Goal: Information Seeking & Learning: Learn about a topic

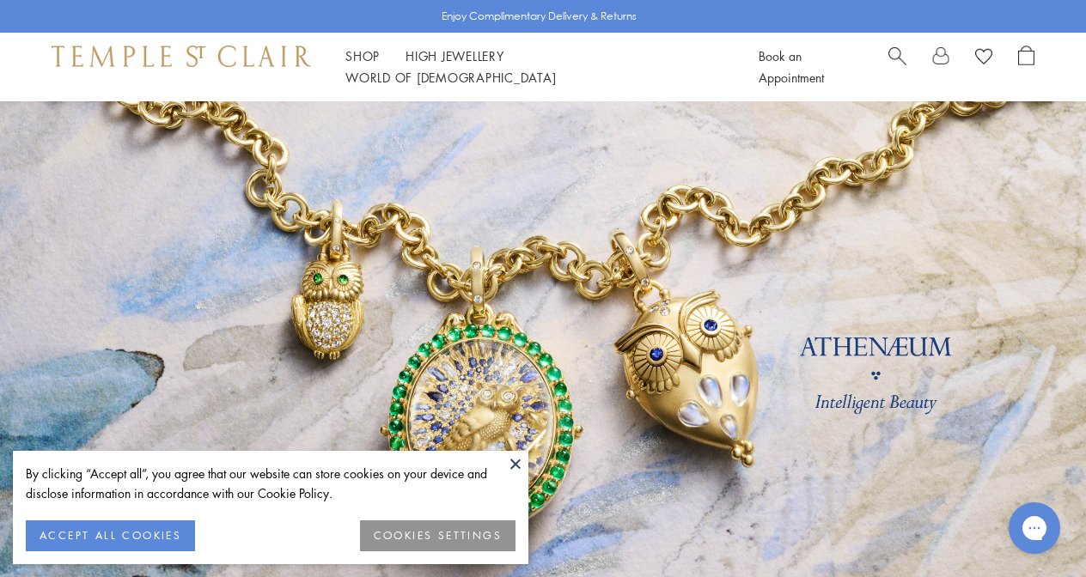
click at [516, 466] on button at bounding box center [516, 464] width 26 height 26
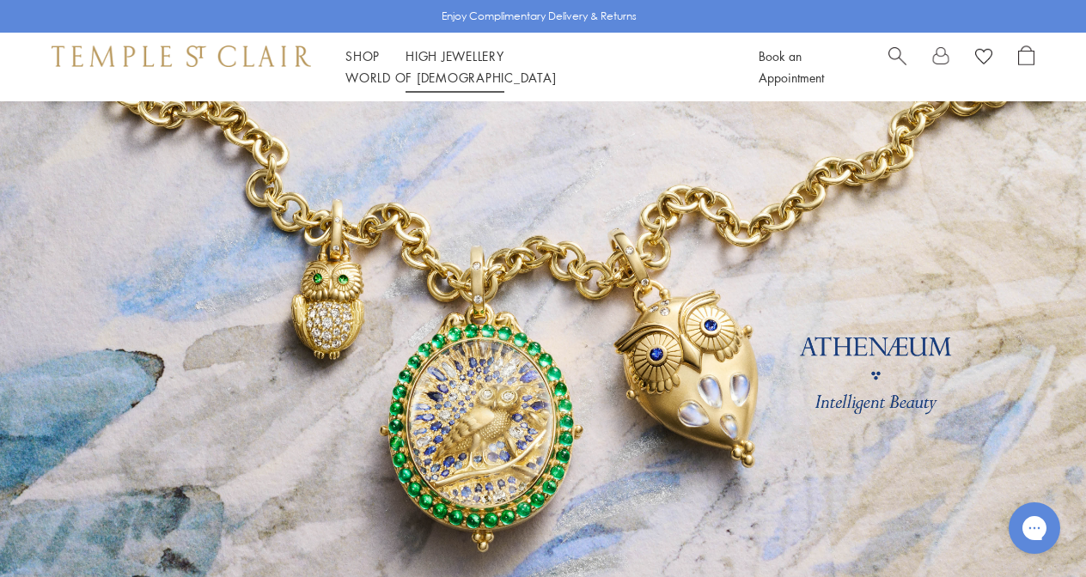
click at [470, 64] on link "High Jewellery High Jewellery" at bounding box center [455, 55] width 99 height 17
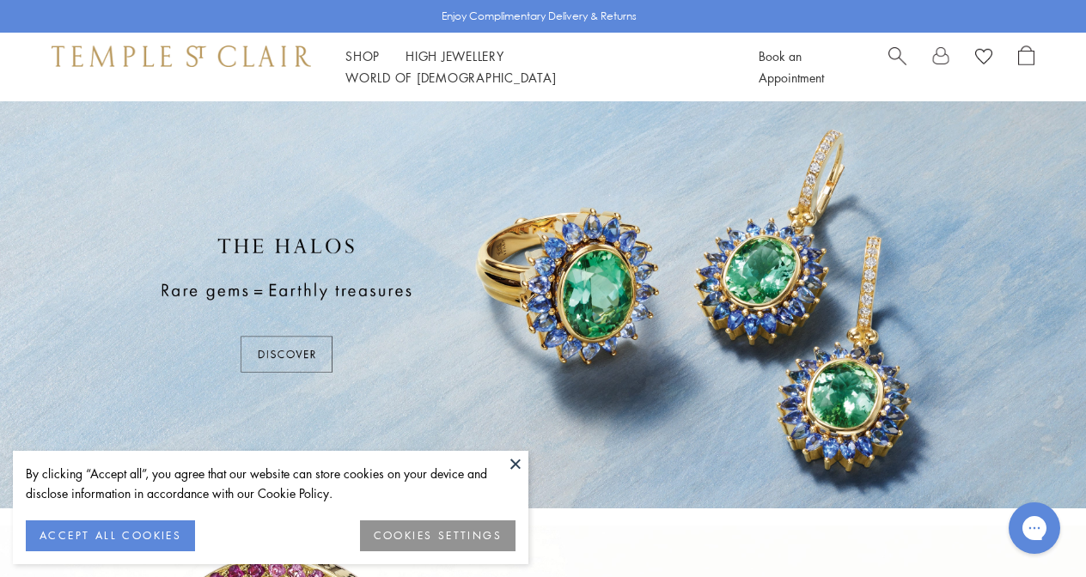
click at [510, 461] on button at bounding box center [516, 464] width 26 height 26
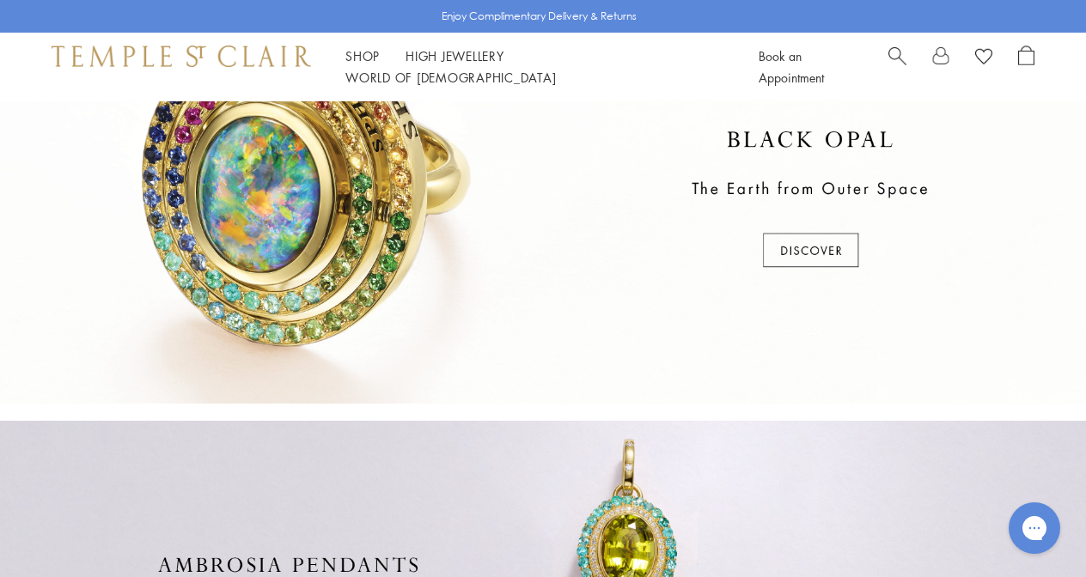
scroll to position [528, 0]
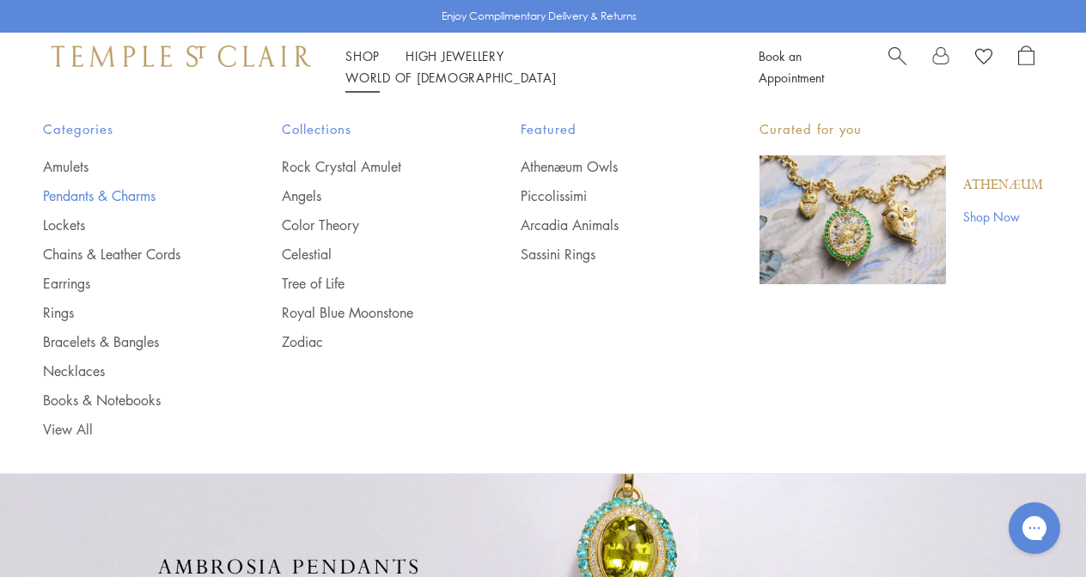
click at [94, 190] on link "Pendants & Charms" at bounding box center [128, 195] width 170 height 19
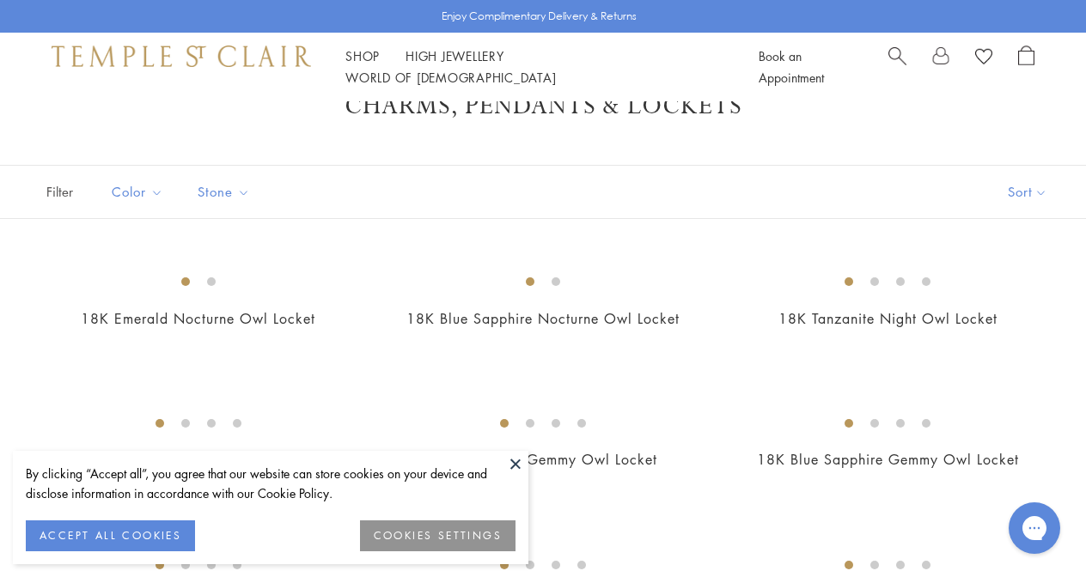
scroll to position [55, 0]
click at [514, 461] on button at bounding box center [516, 464] width 26 height 26
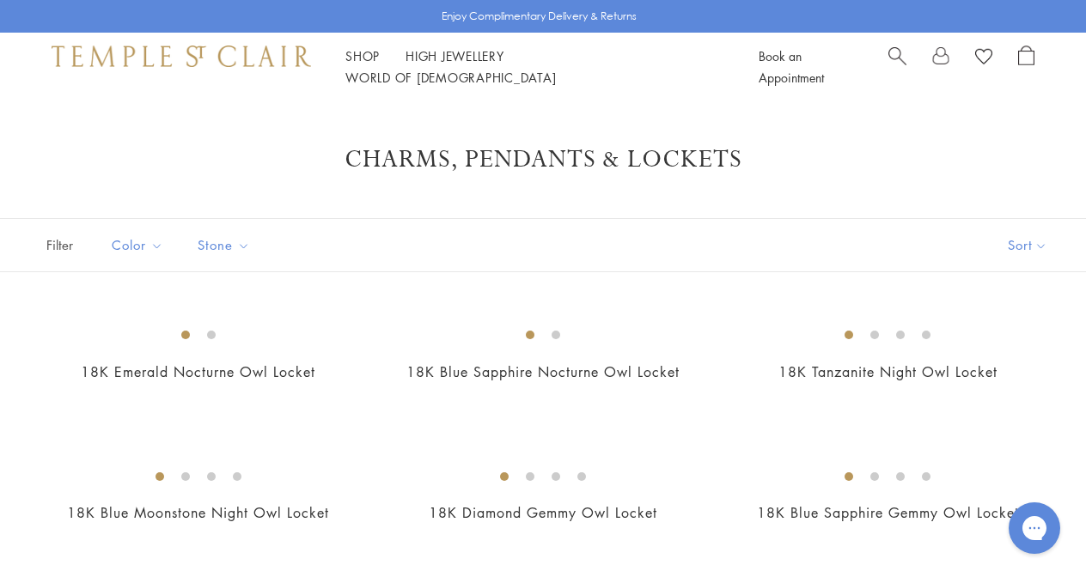
scroll to position [0, 0]
click at [1016, 243] on button "Sort" at bounding box center [1027, 245] width 117 height 52
click at [972, 399] on button "Price, high to low" at bounding box center [999, 409] width 174 height 42
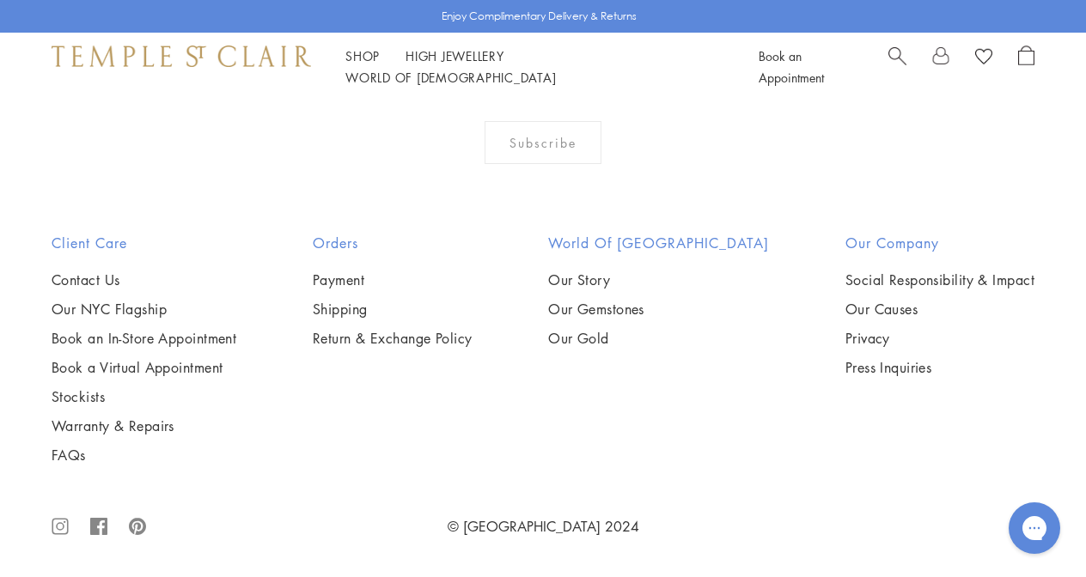
scroll to position [8171, 0]
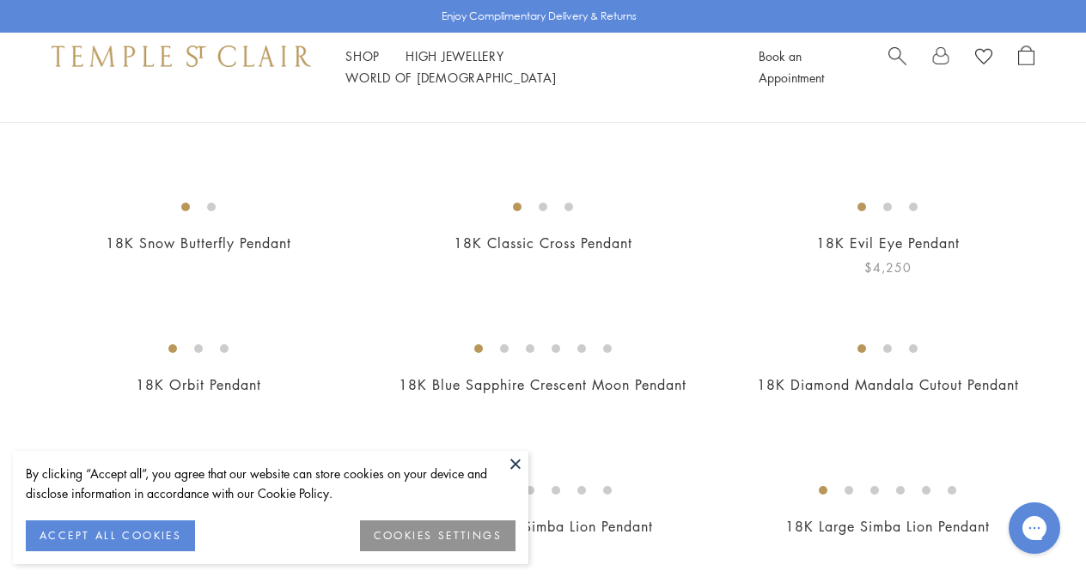
scroll to position [269, 0]
click at [517, 462] on button at bounding box center [516, 464] width 26 height 26
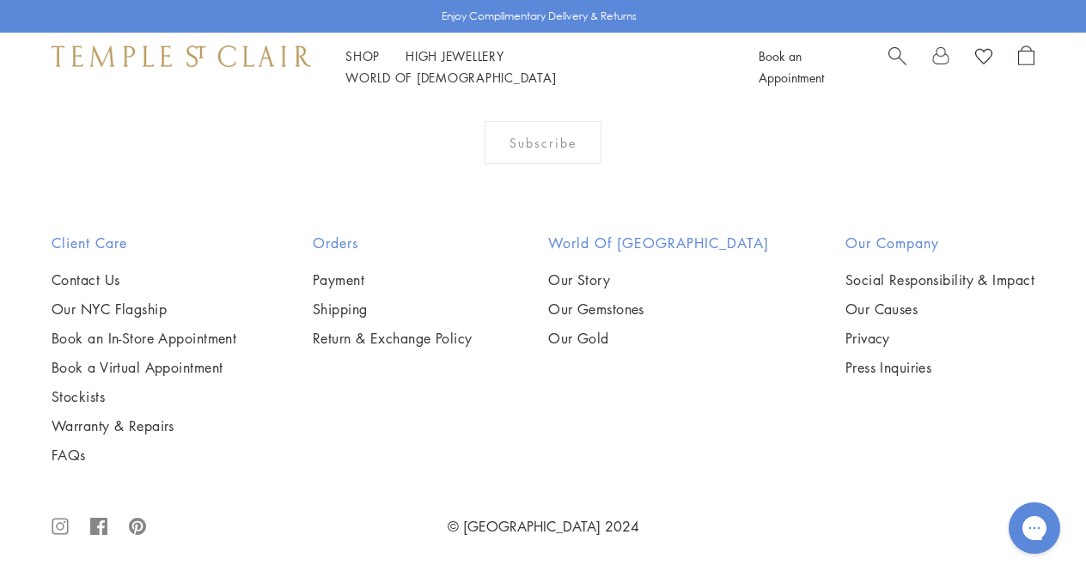
scroll to position [4056, 0]
click at [0, 0] on img at bounding box center [0, 0] width 0 height 0
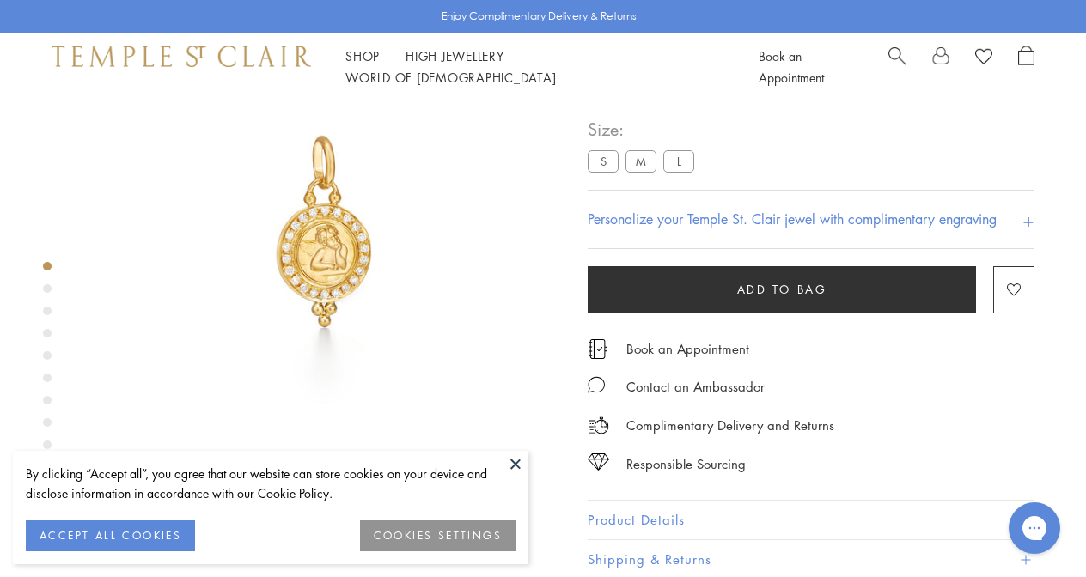
scroll to position [117, 0]
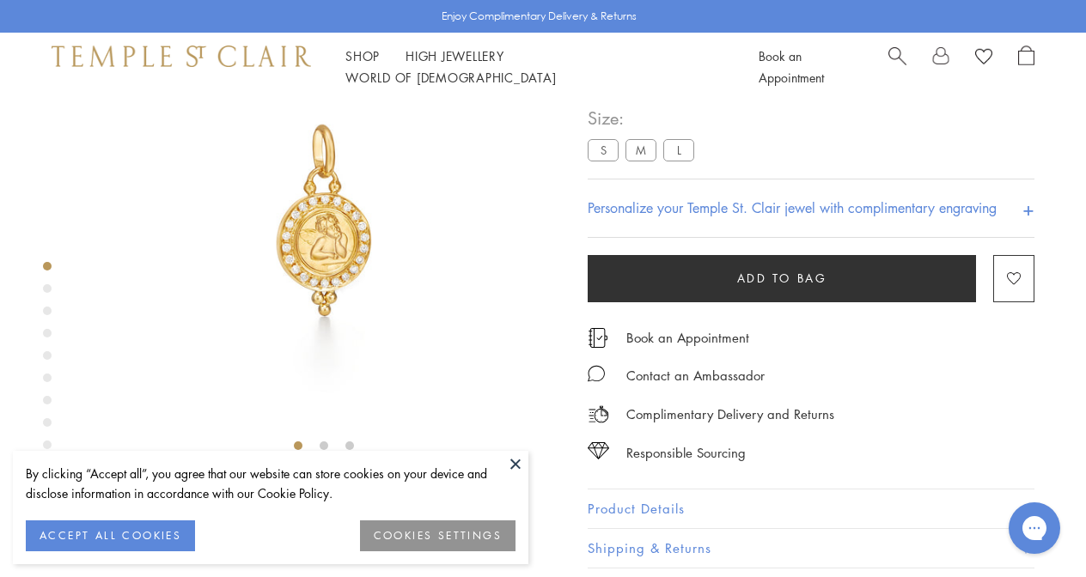
click at [46, 289] on div "Product gallery navigation" at bounding box center [47, 288] width 9 height 9
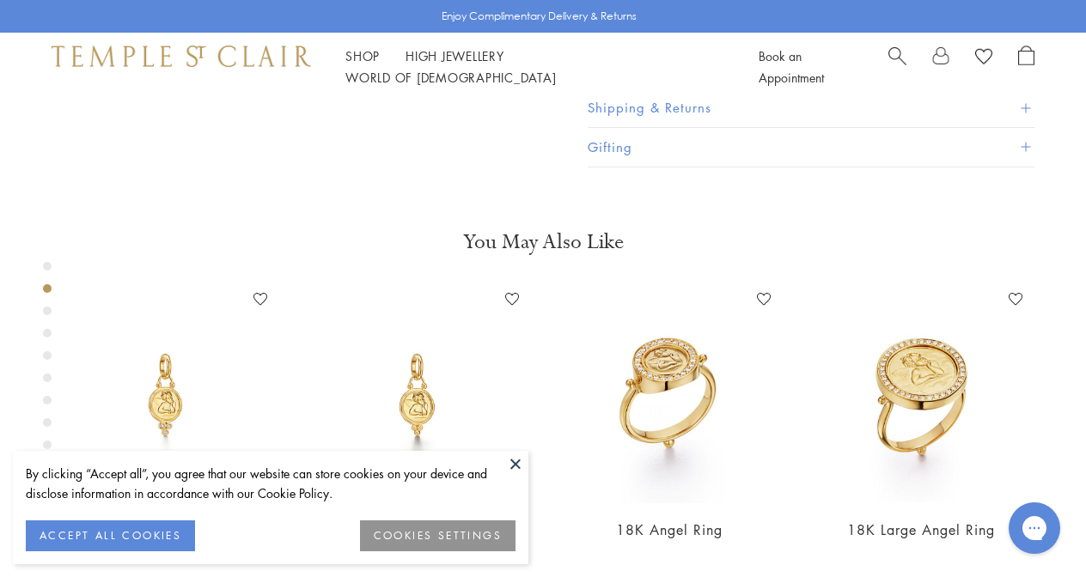
scroll to position [565, 0]
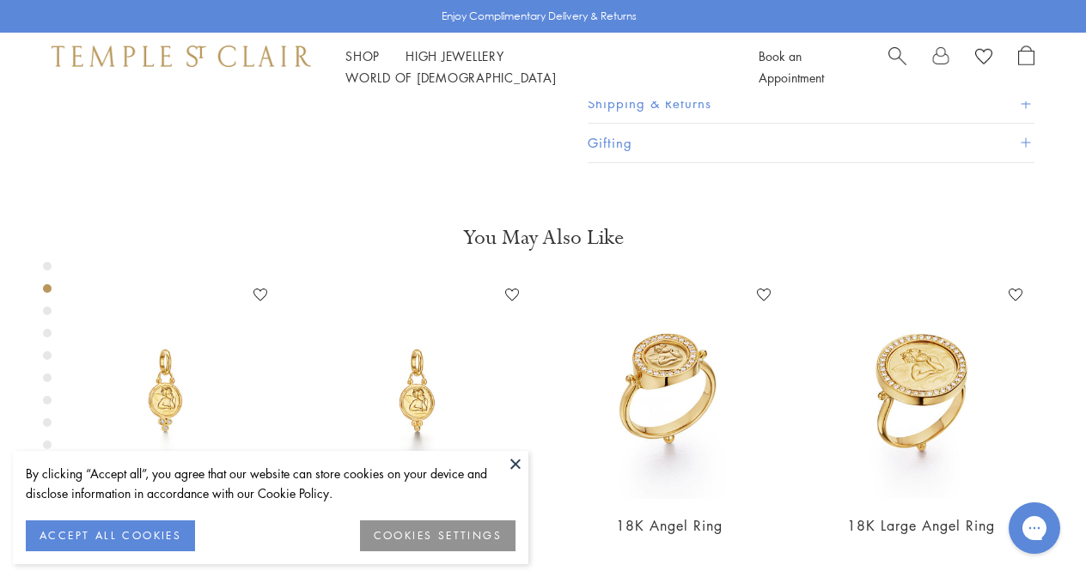
click at [516, 464] on button at bounding box center [516, 464] width 26 height 26
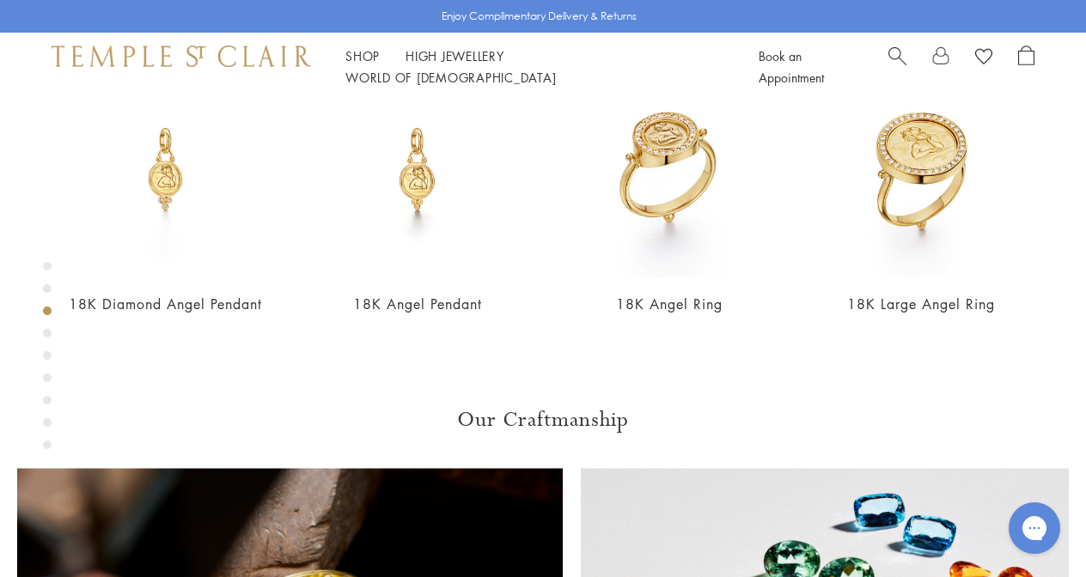
scroll to position [743, 0]
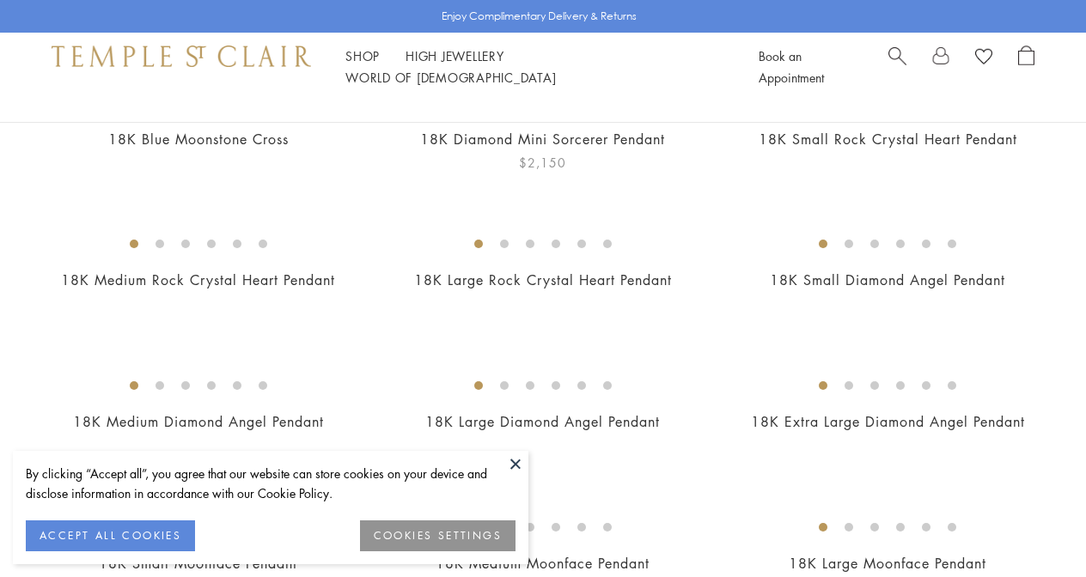
scroll to position [233, 0]
click at [516, 462] on button at bounding box center [516, 464] width 26 height 26
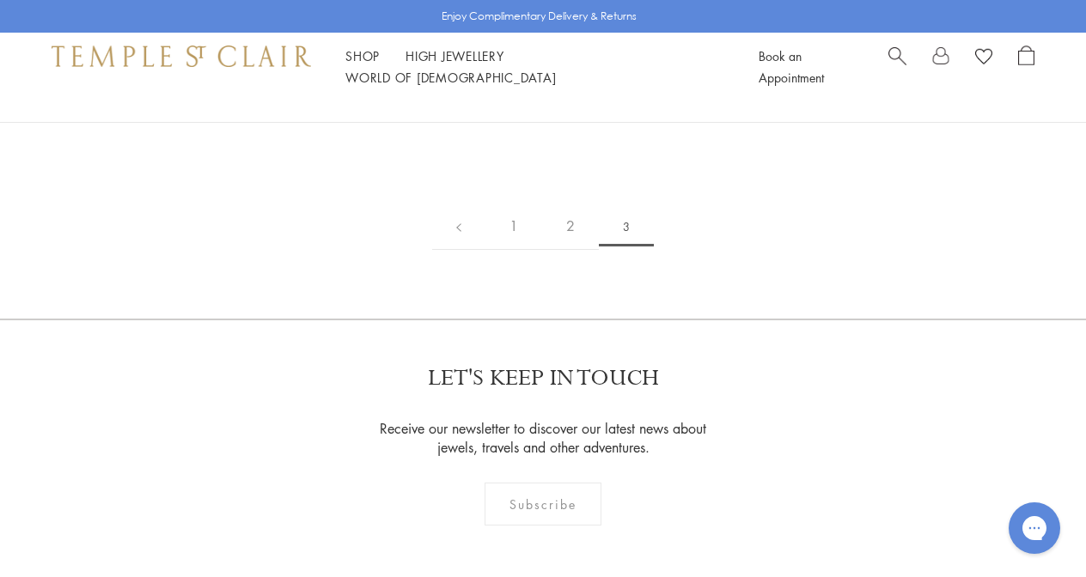
scroll to position [1014, 0]
click at [0, 0] on img at bounding box center [0, 0] width 0 height 0
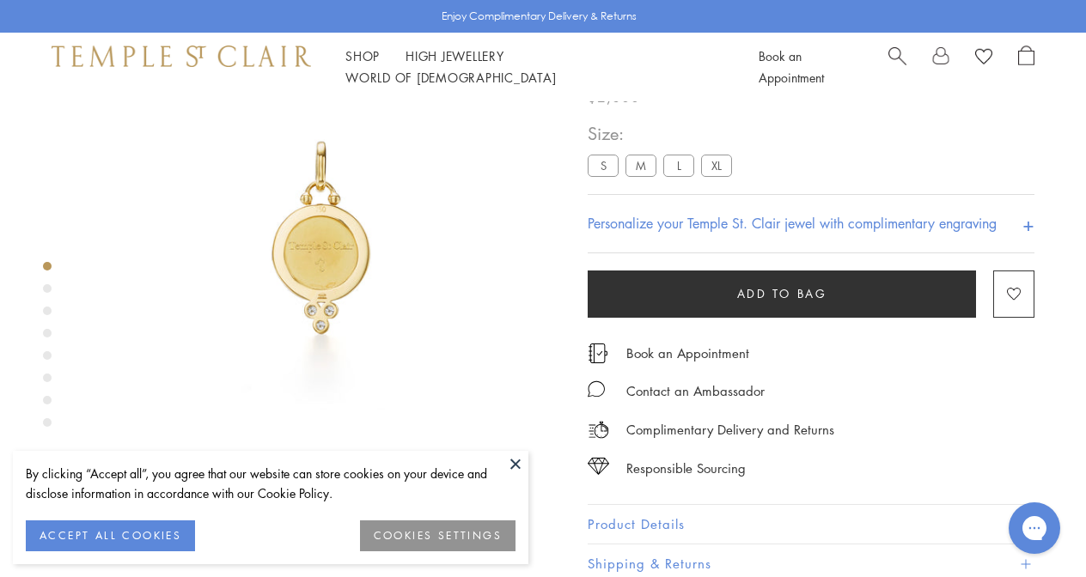
click at [510, 456] on button at bounding box center [516, 464] width 26 height 26
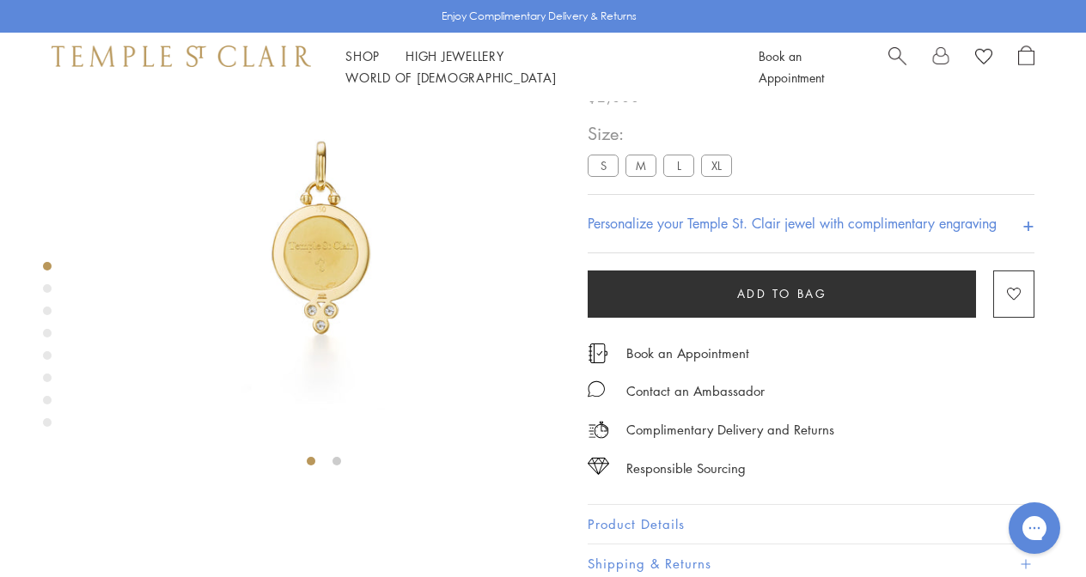
click at [359, 231] on img at bounding box center [324, 238] width 476 height 476
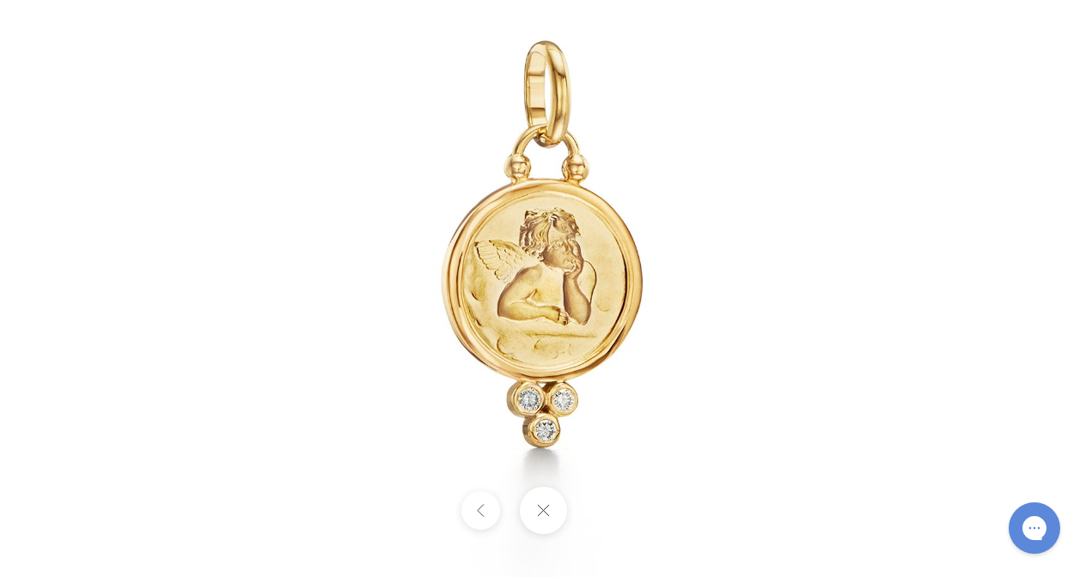
click at [538, 506] on button at bounding box center [542, 510] width 47 height 47
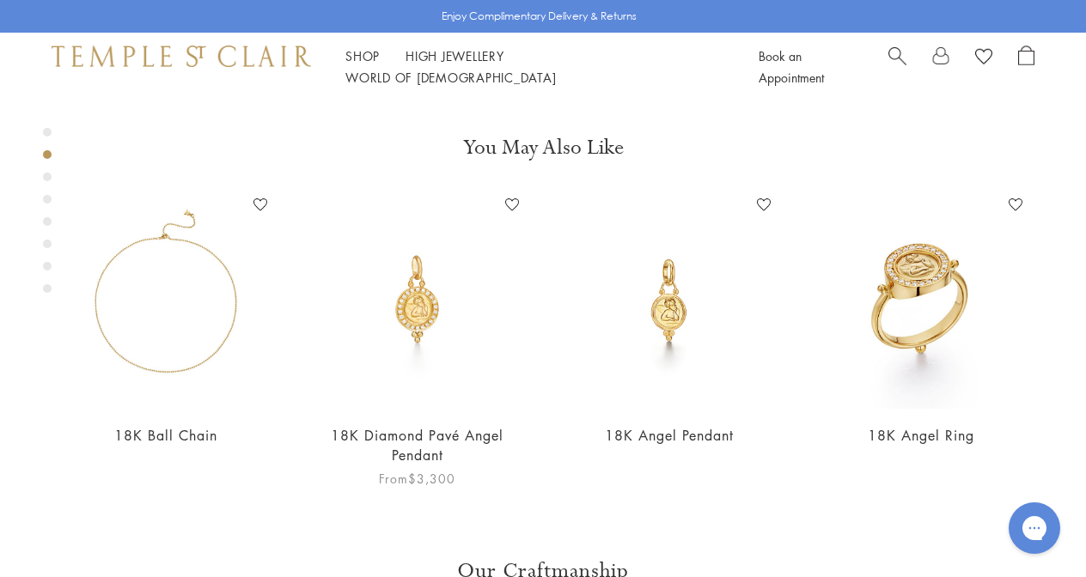
scroll to position [574, 0]
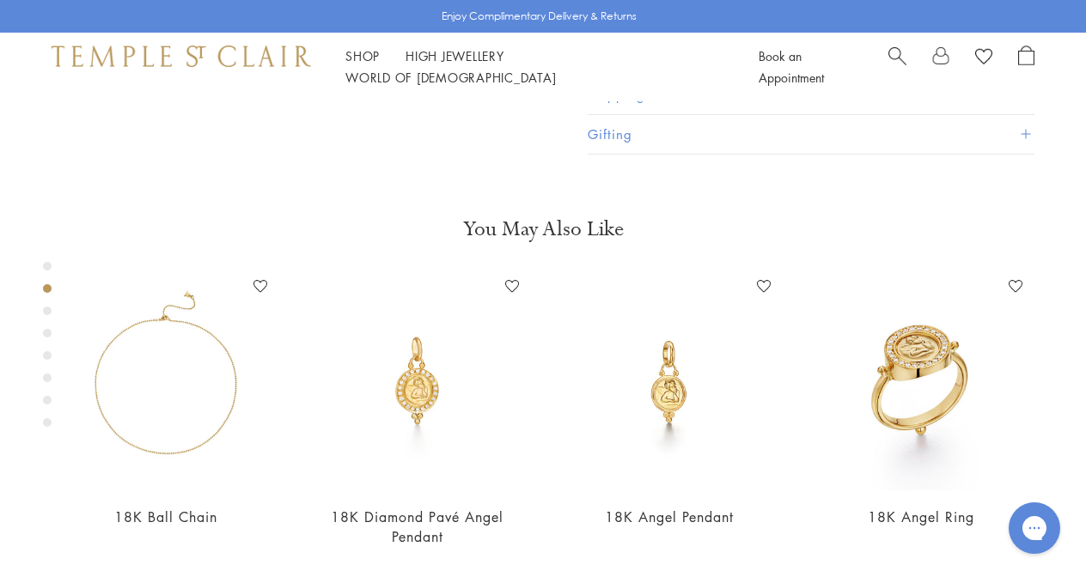
click at [46, 309] on div "Product gallery navigation" at bounding box center [47, 311] width 9 height 9
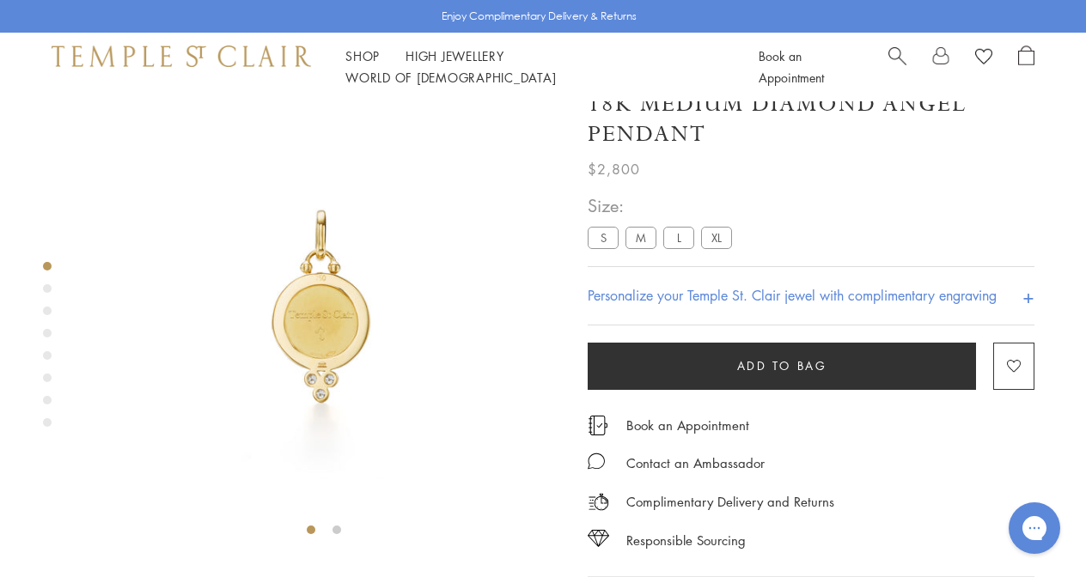
click at [50, 334] on div "Product gallery navigation" at bounding box center [47, 333] width 9 height 9
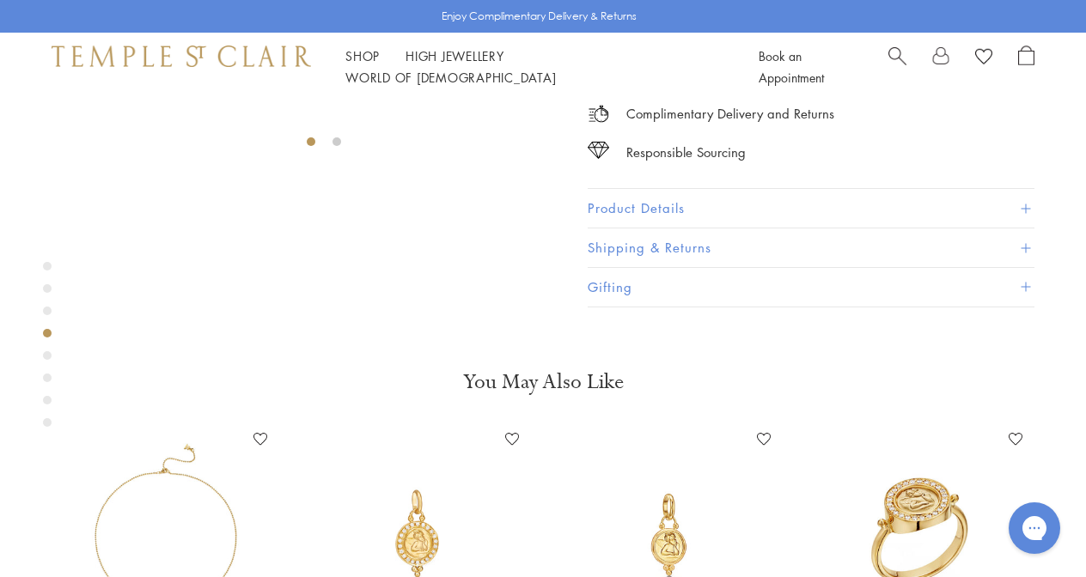
scroll to position [509, 0]
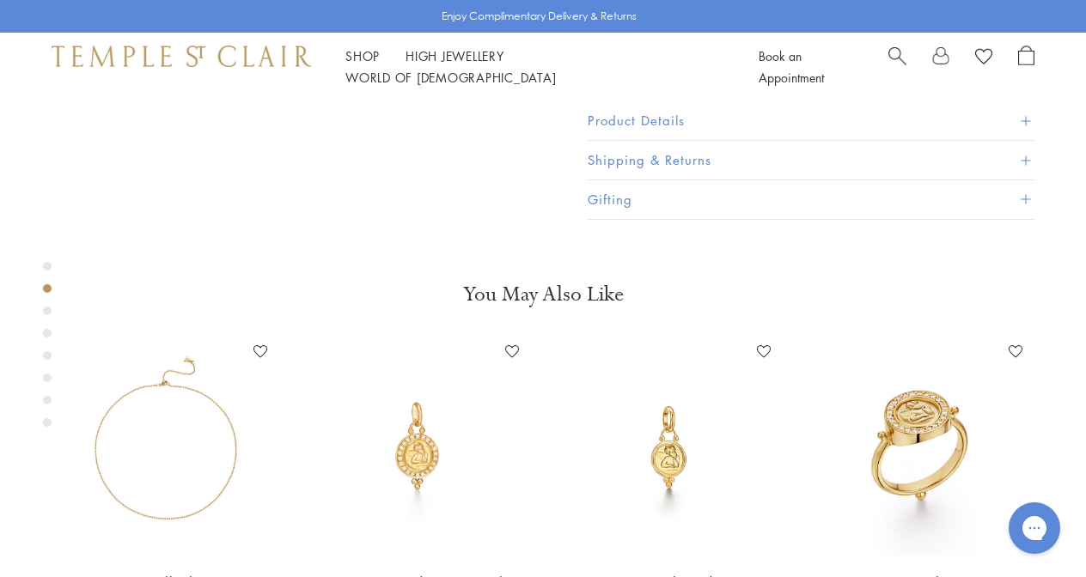
click at [48, 353] on div "Product gallery navigation" at bounding box center [47, 355] width 9 height 9
click at [46, 376] on div "Product gallery navigation" at bounding box center [47, 378] width 9 height 9
click at [688, 141] on button "Product Details" at bounding box center [811, 121] width 447 height 39
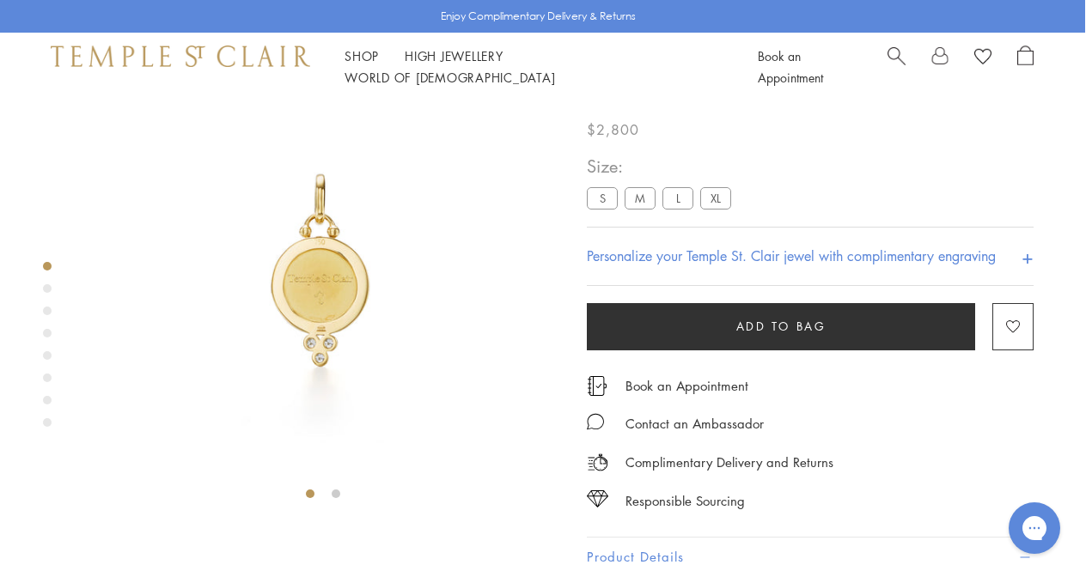
scroll to position [68, 1]
click at [604, 194] on label "S" at bounding box center [602, 198] width 31 height 21
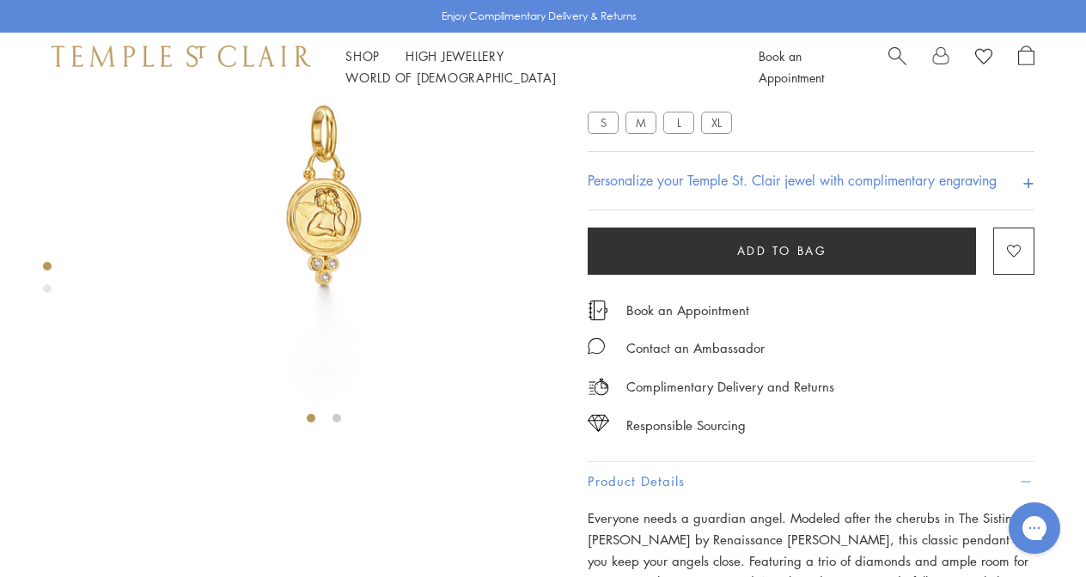
scroll to position [119, 0]
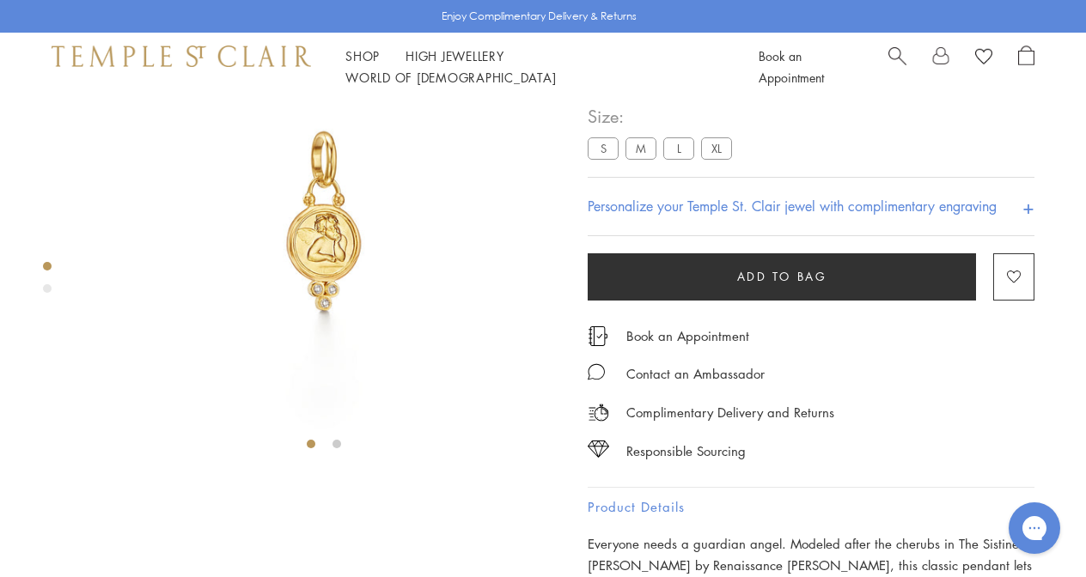
click at [643, 149] on label "M" at bounding box center [641, 147] width 31 height 21
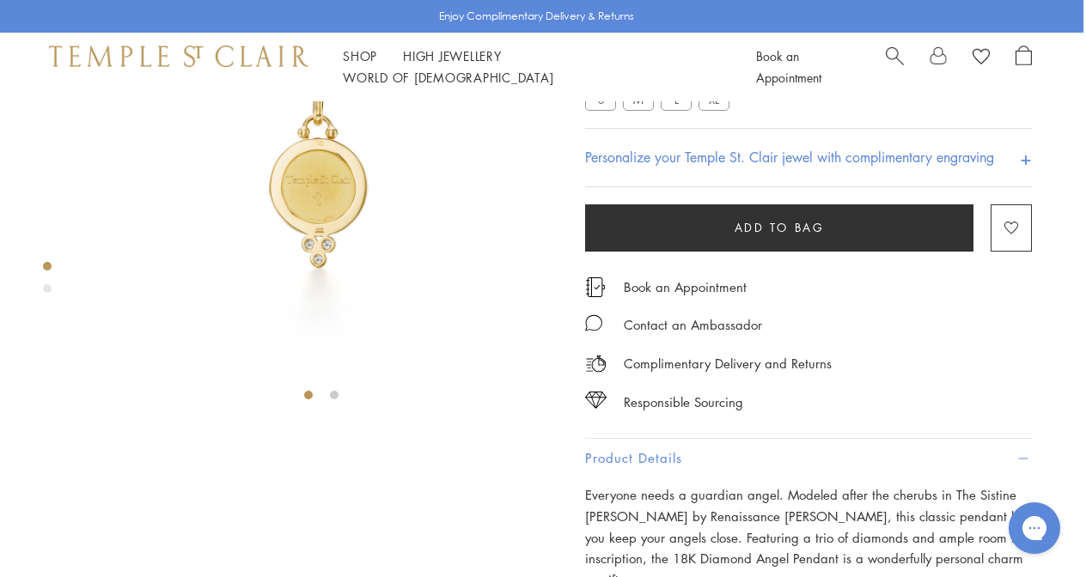
scroll to position [0, 3]
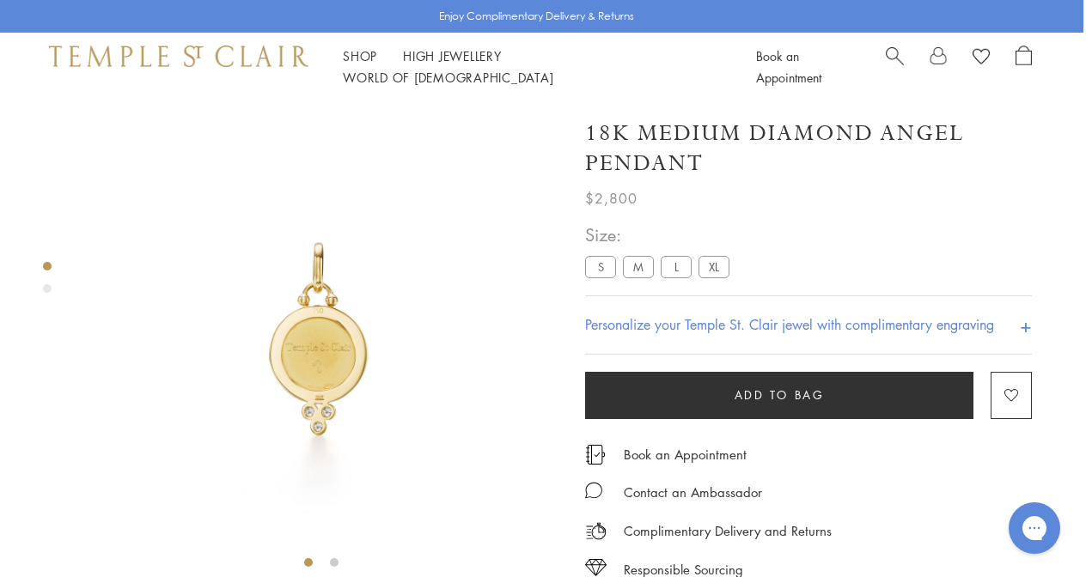
click at [602, 269] on label "S" at bounding box center [600, 266] width 31 height 21
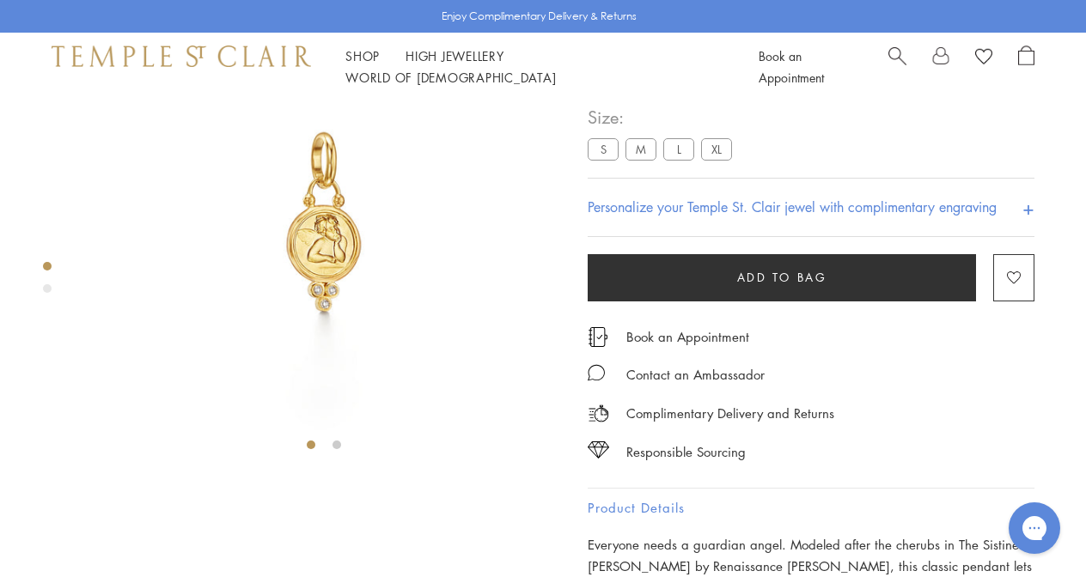
scroll to position [123, 3]
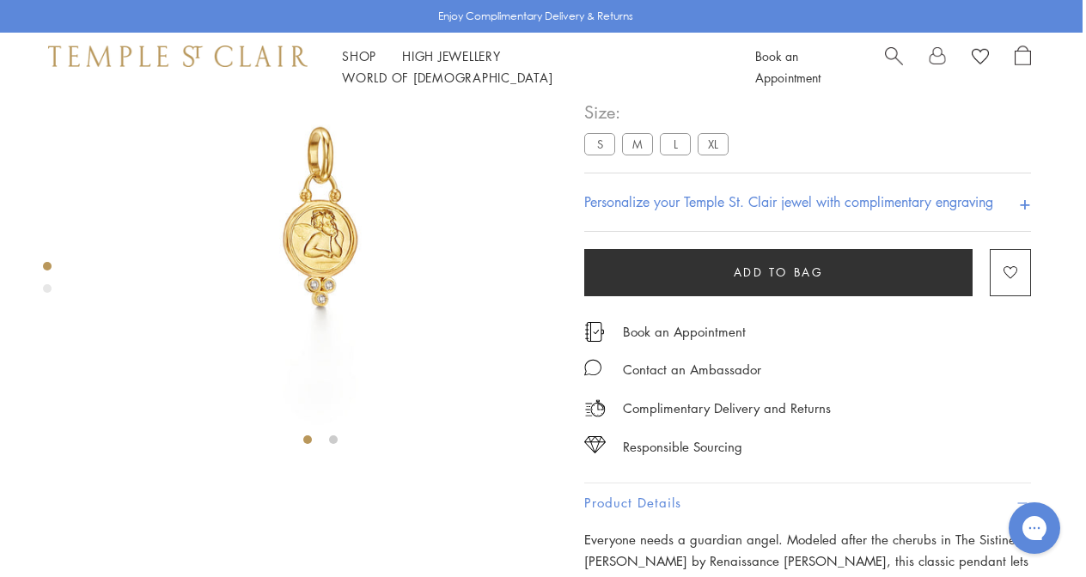
click at [312, 222] on img at bounding box center [320, 217] width 476 height 476
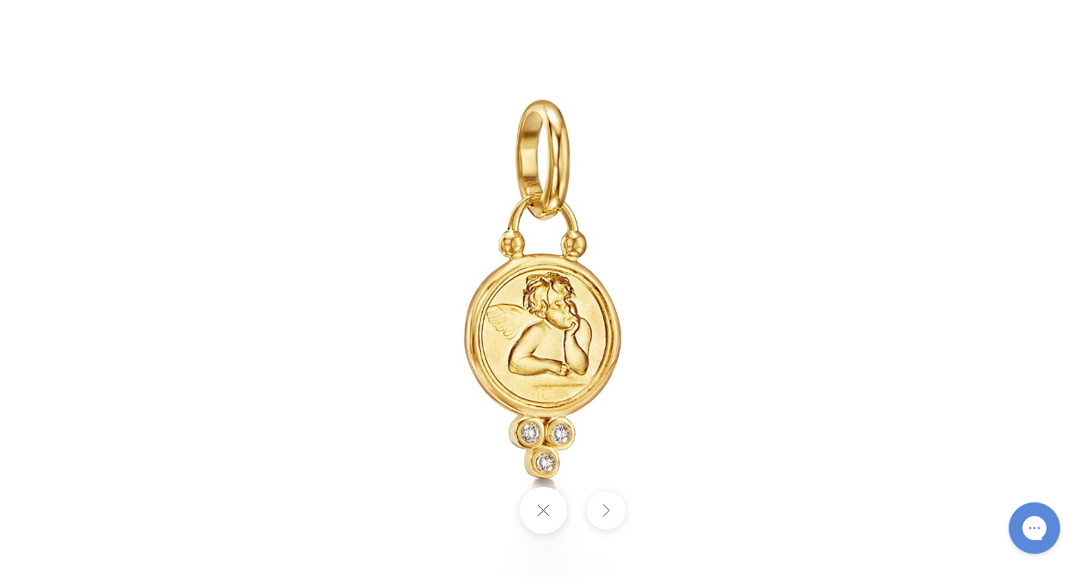
click at [541, 516] on button at bounding box center [542, 510] width 47 height 47
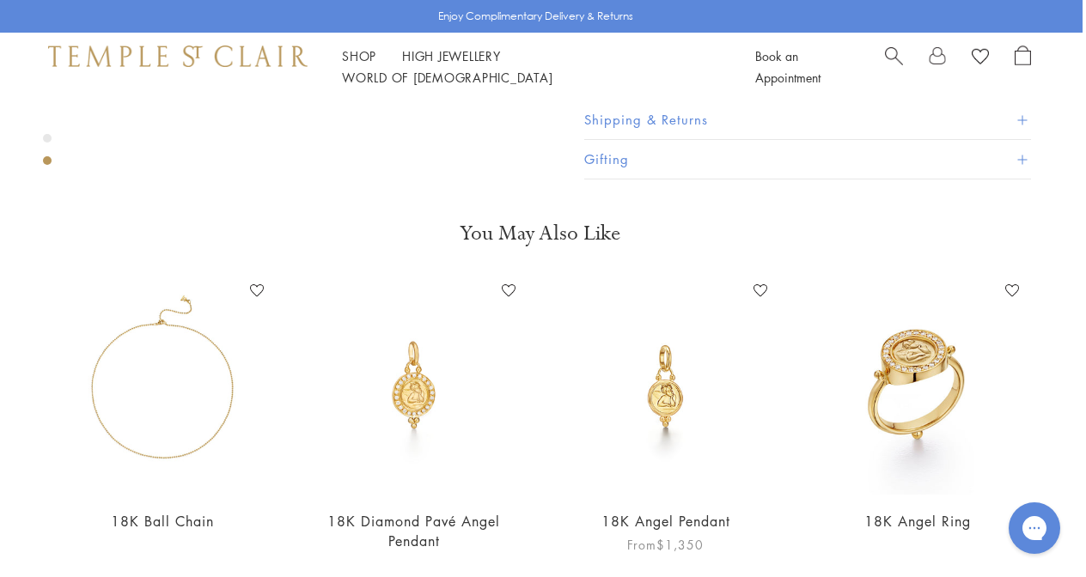
scroll to position [901, 3]
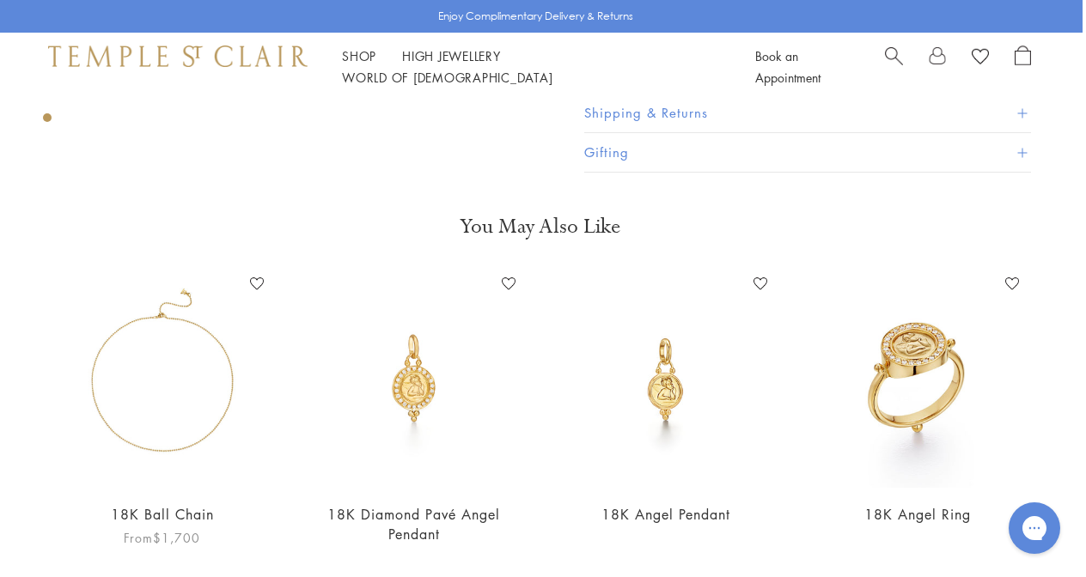
click at [209, 405] on img at bounding box center [161, 379] width 217 height 217
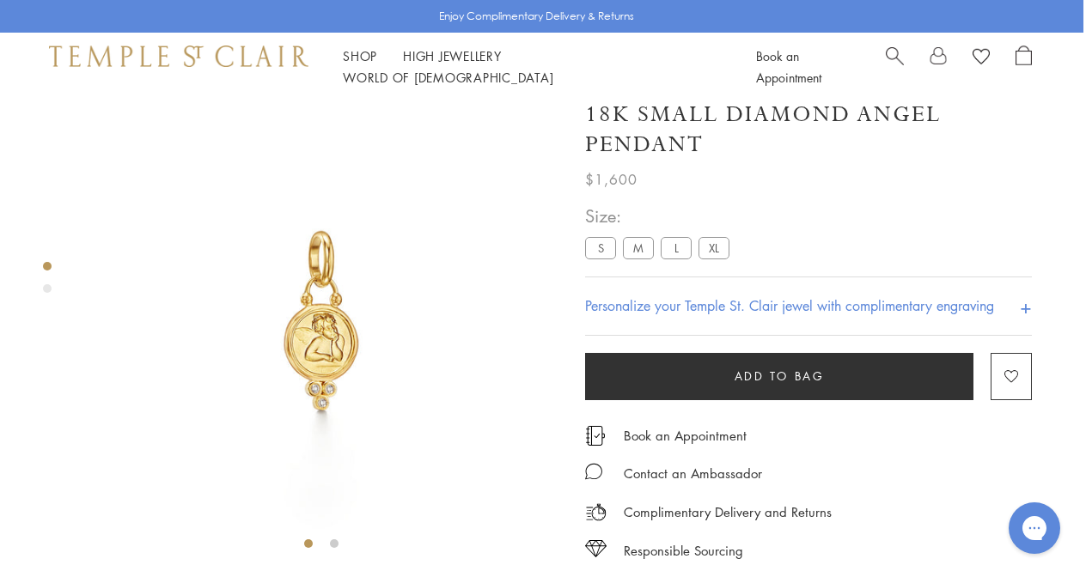
scroll to position [21, 3]
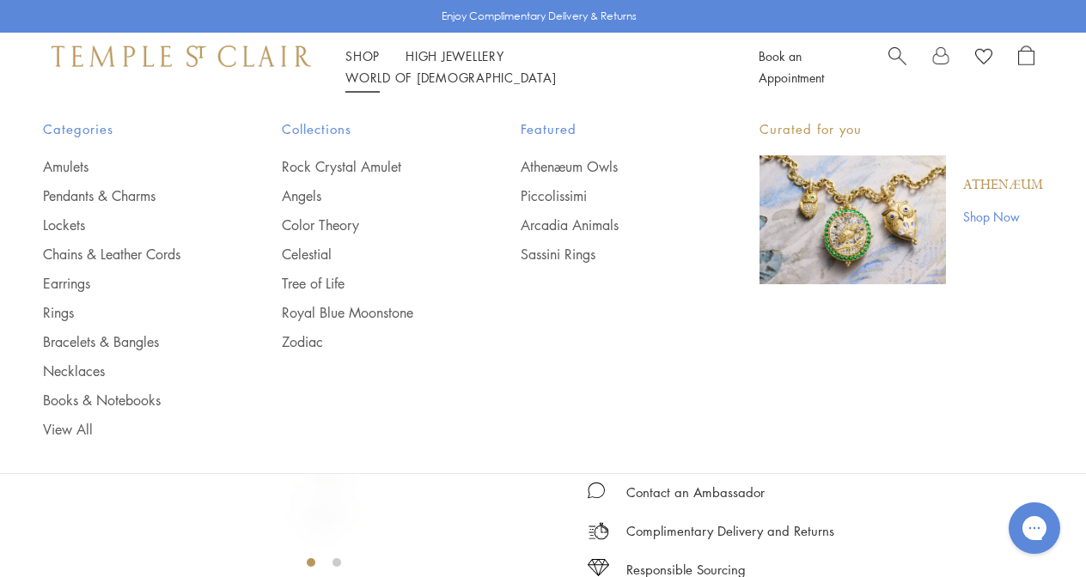
click at [77, 125] on span "Categories" at bounding box center [128, 129] width 170 height 21
click at [64, 221] on link "Lockets" at bounding box center [128, 225] width 170 height 19
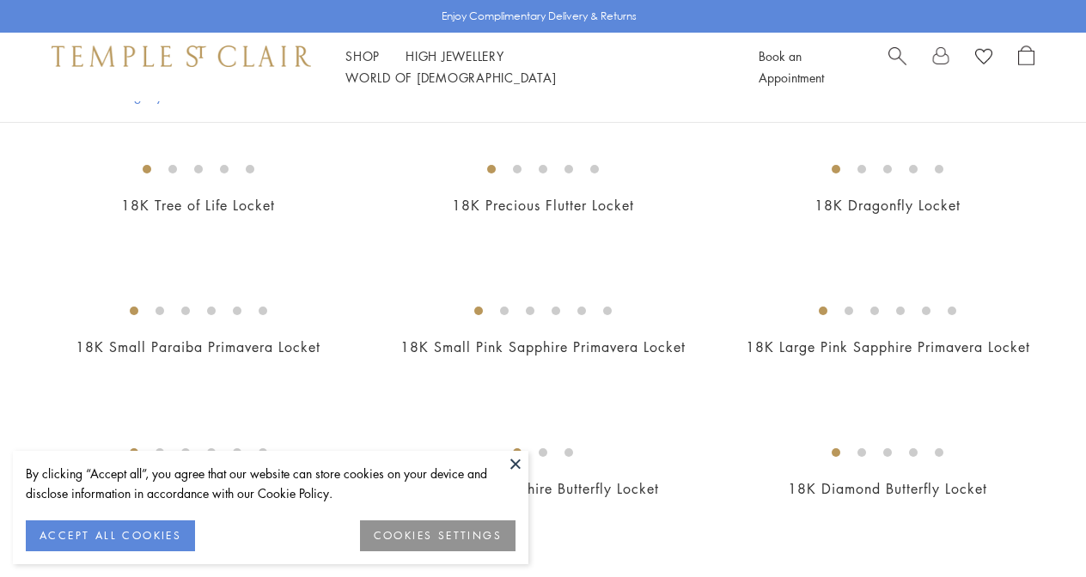
click at [514, 463] on button at bounding box center [516, 464] width 26 height 26
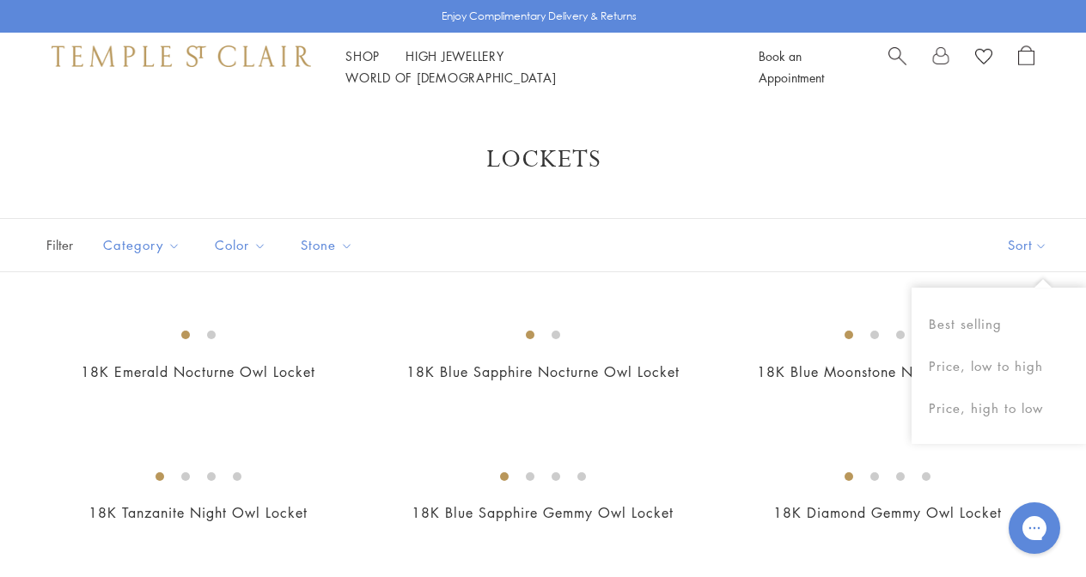
click at [1017, 252] on button "Sort" at bounding box center [1027, 245] width 117 height 52
click at [1024, 404] on button "Price, high to low" at bounding box center [999, 409] width 174 height 42
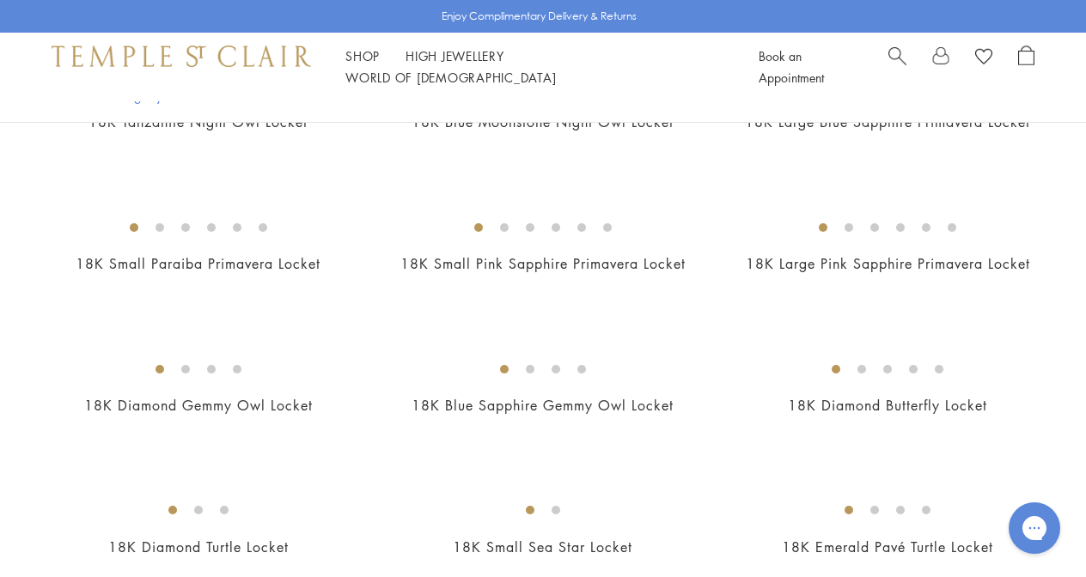
scroll to position [479, 0]
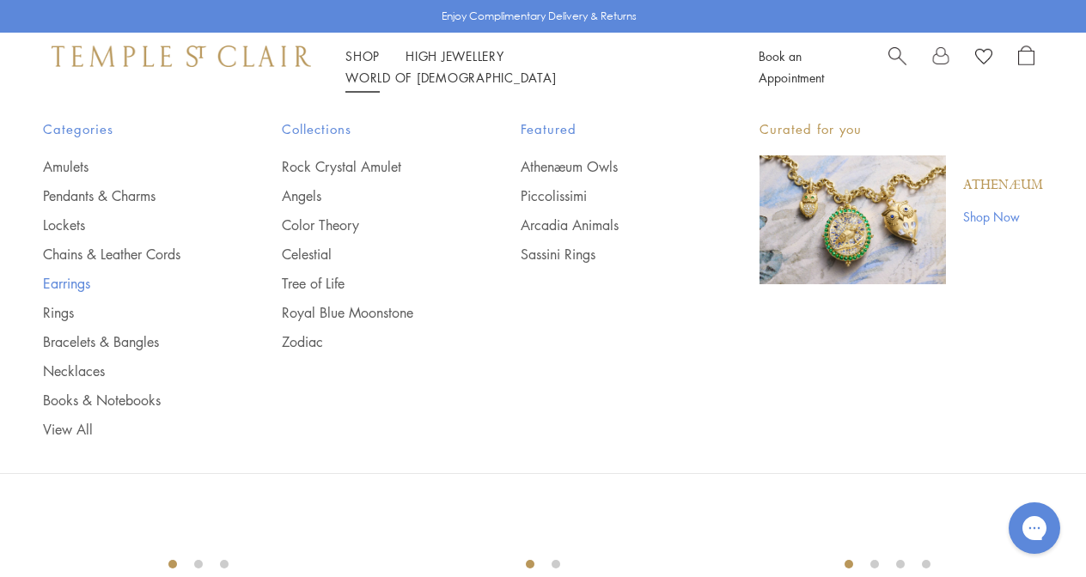
click at [61, 279] on link "Earrings" at bounding box center [128, 283] width 170 height 19
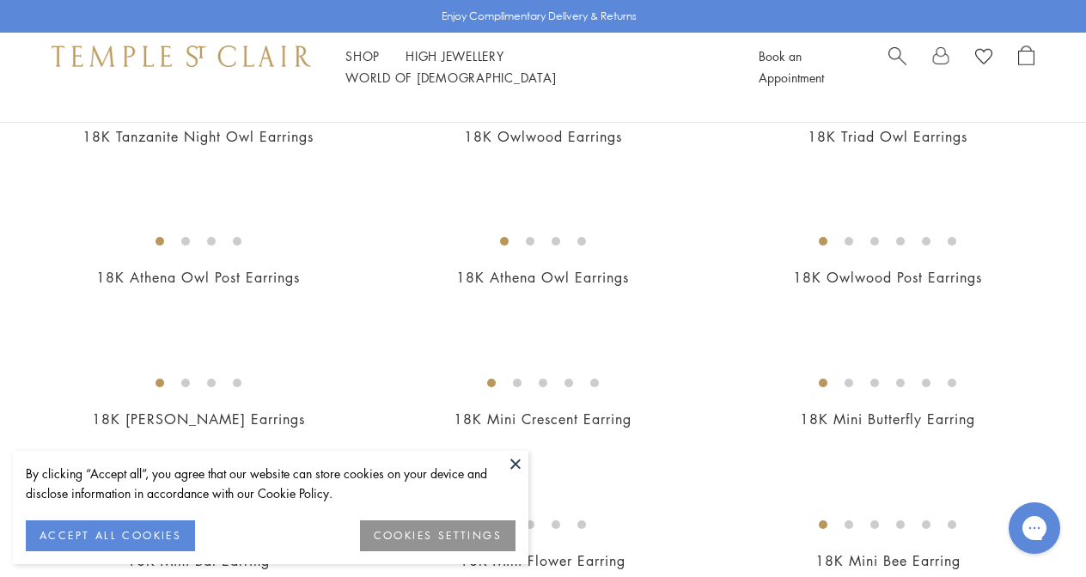
scroll to position [240, 0]
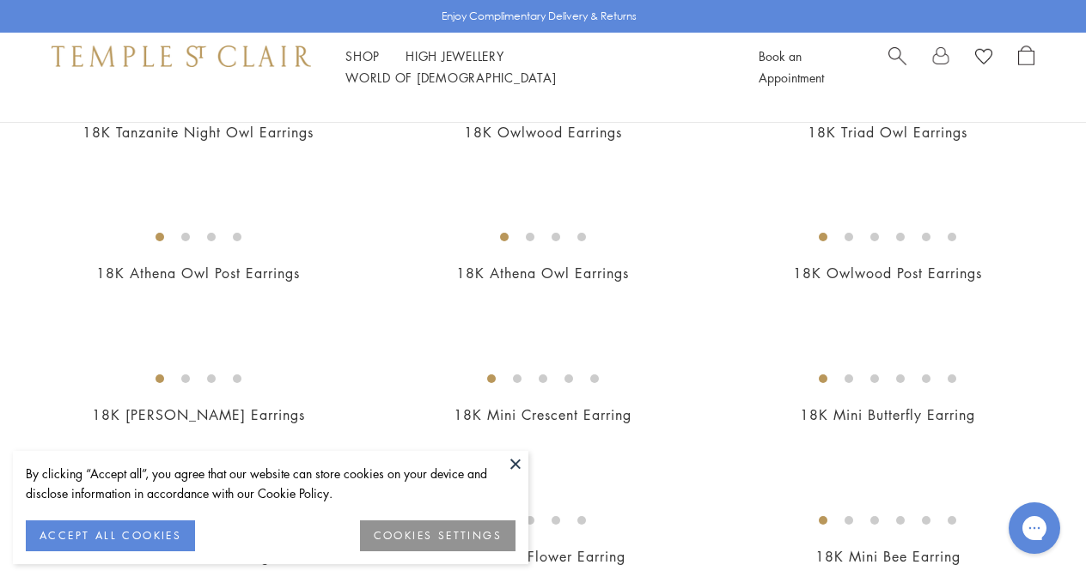
click at [513, 467] on button at bounding box center [516, 464] width 26 height 26
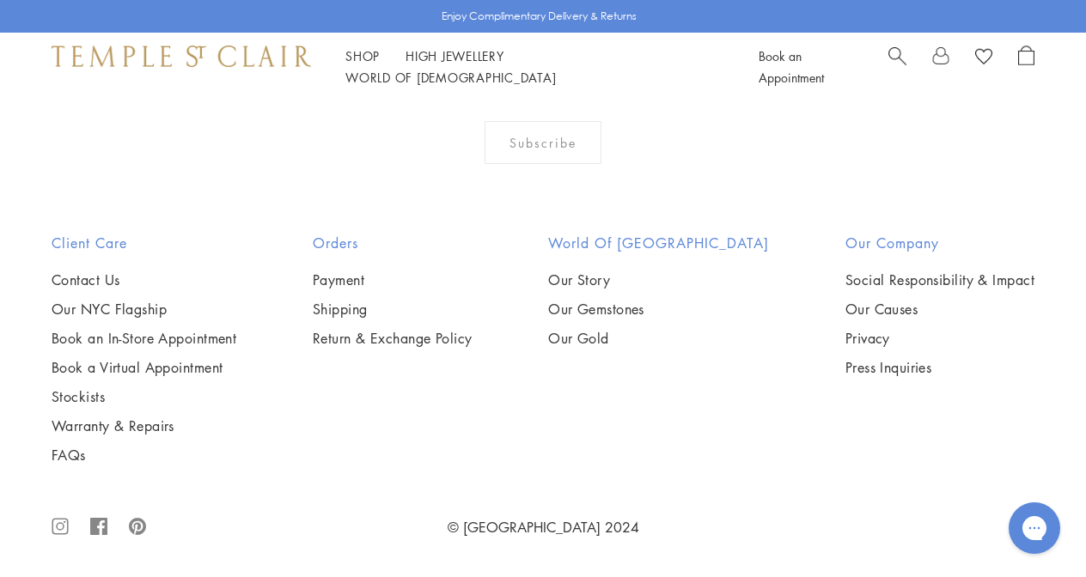
scroll to position [7565, 0]
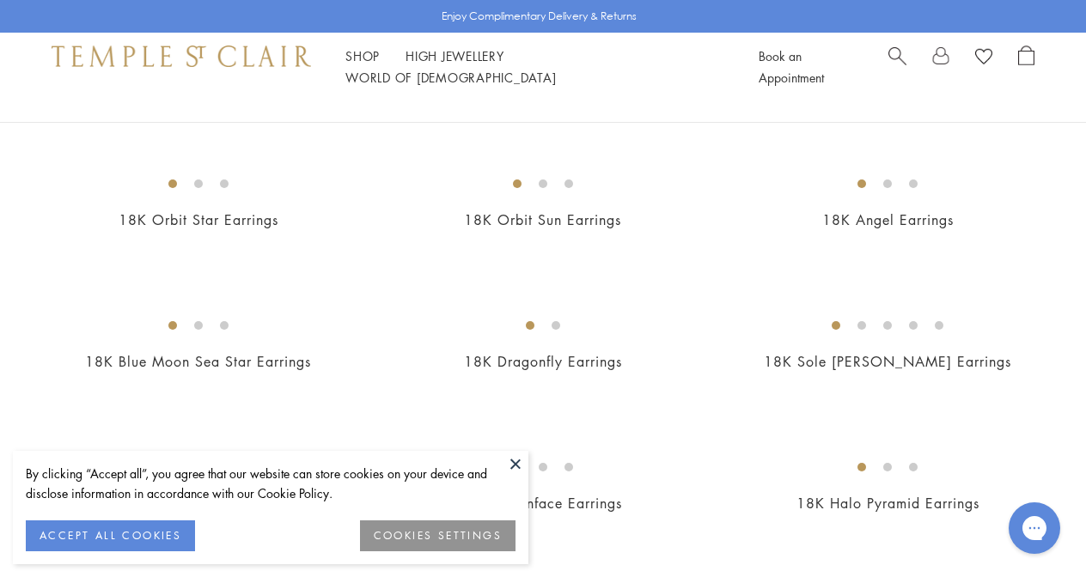
scroll to position [321, 0]
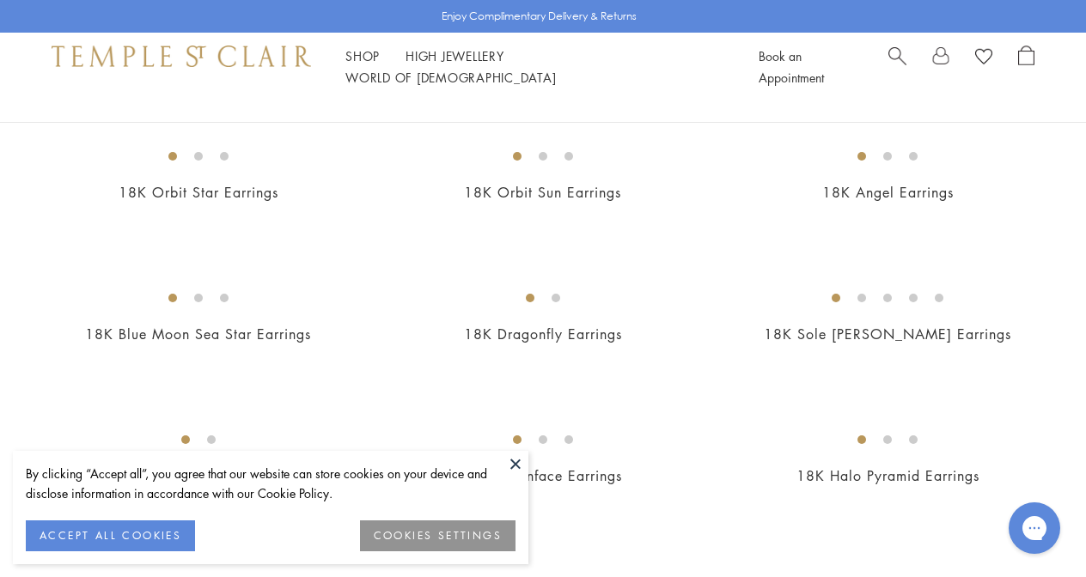
click at [515, 464] on button at bounding box center [516, 464] width 26 height 26
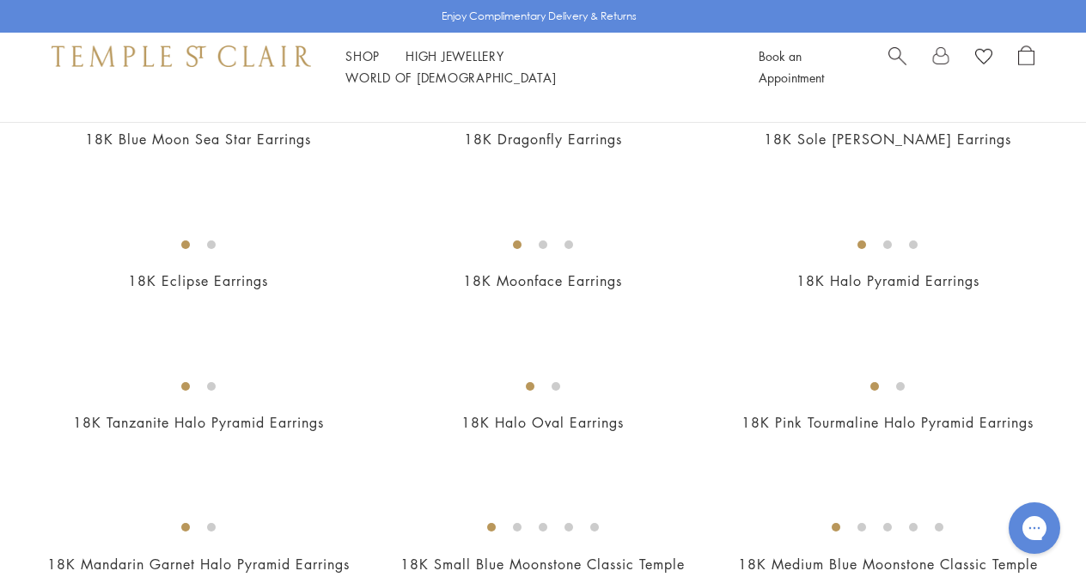
scroll to position [522, 0]
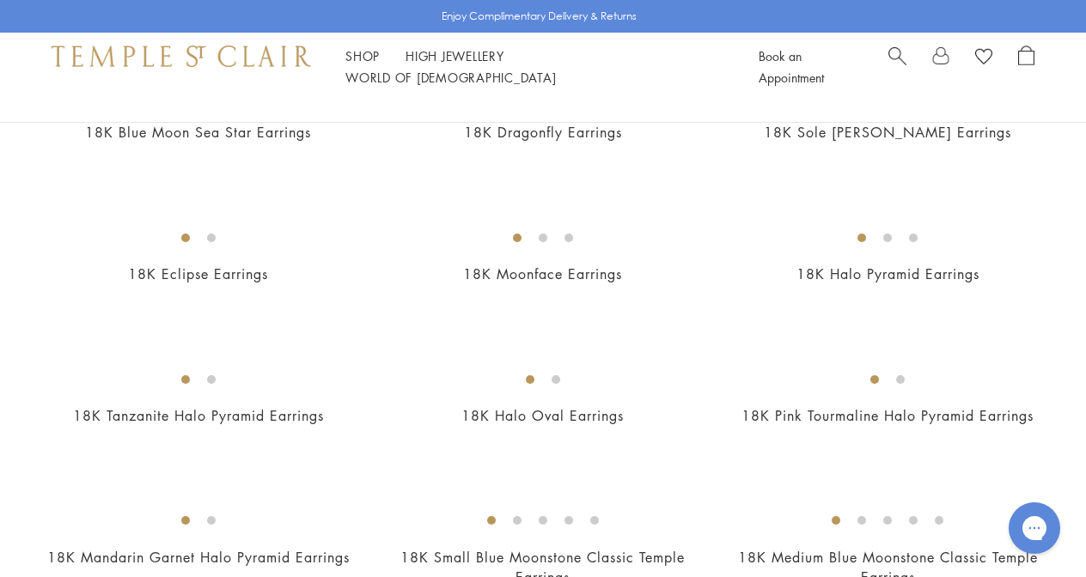
click at [0, 0] on img at bounding box center [0, 0] width 0 height 0
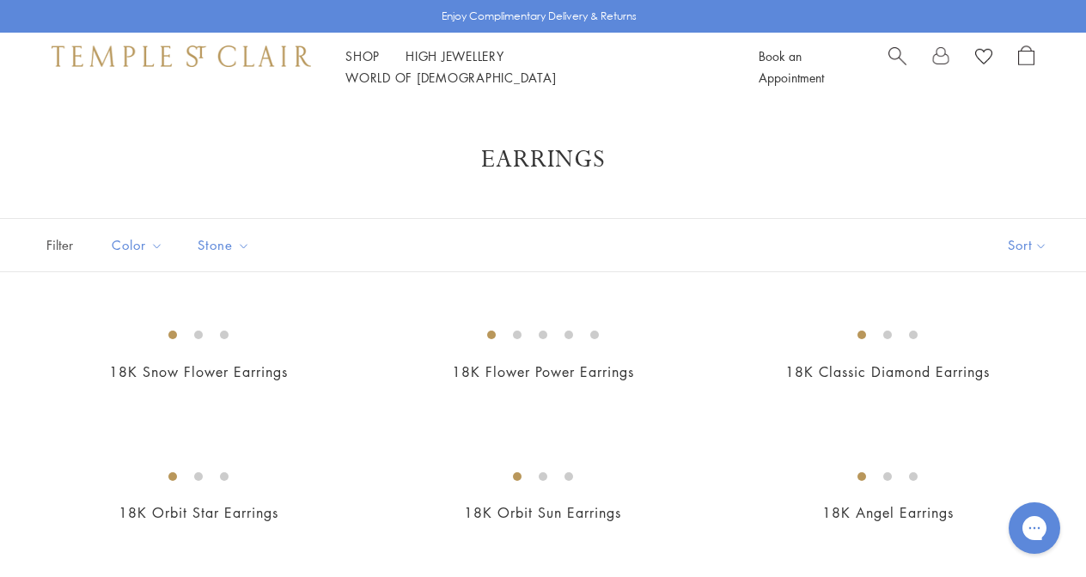
scroll to position [0, 0]
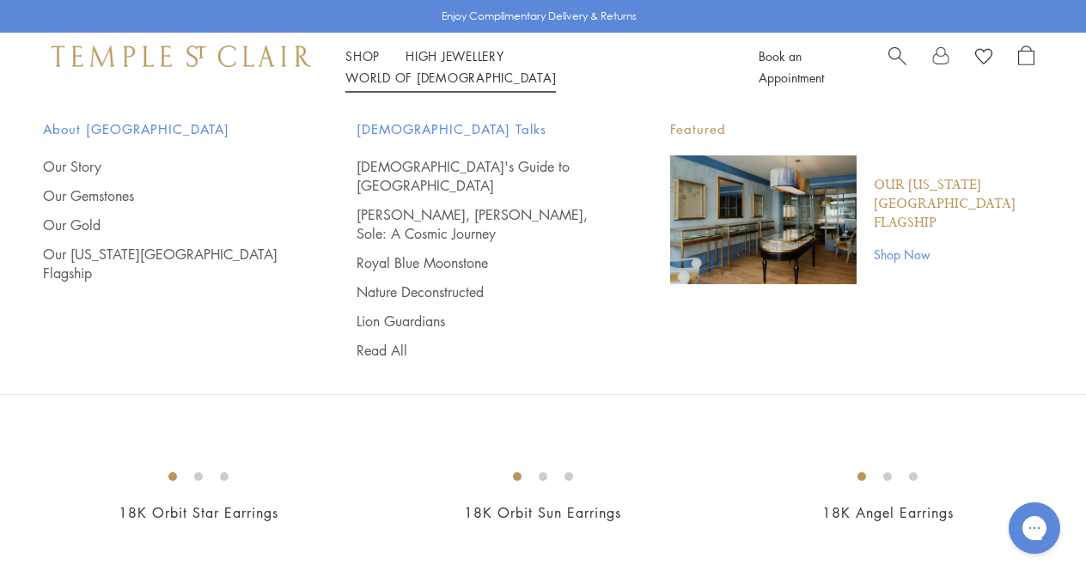
click at [912, 245] on link "Shop Now" at bounding box center [958, 254] width 169 height 19
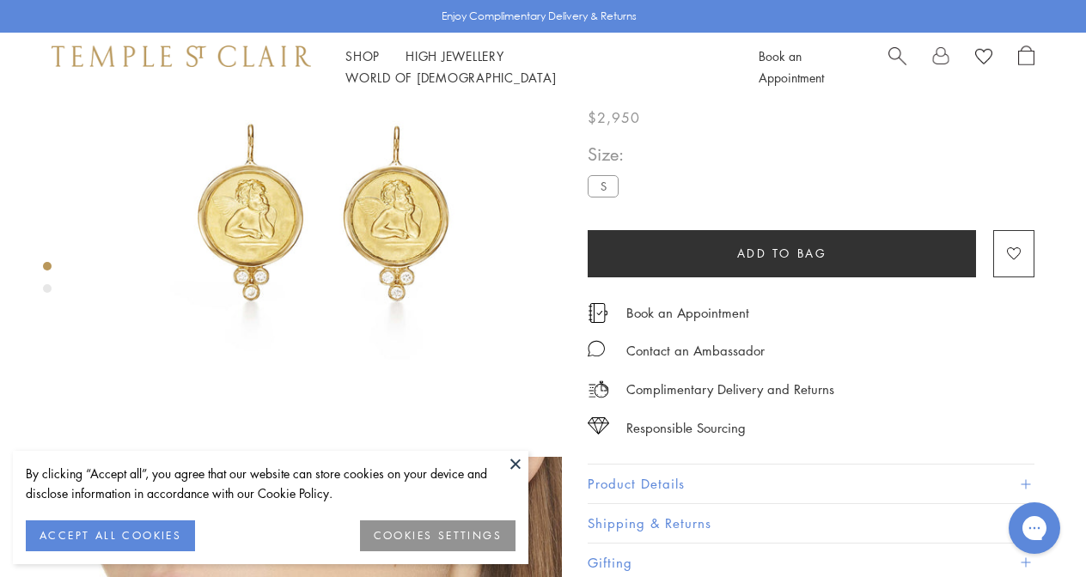
click at [645, 482] on button "Product Details" at bounding box center [811, 484] width 447 height 39
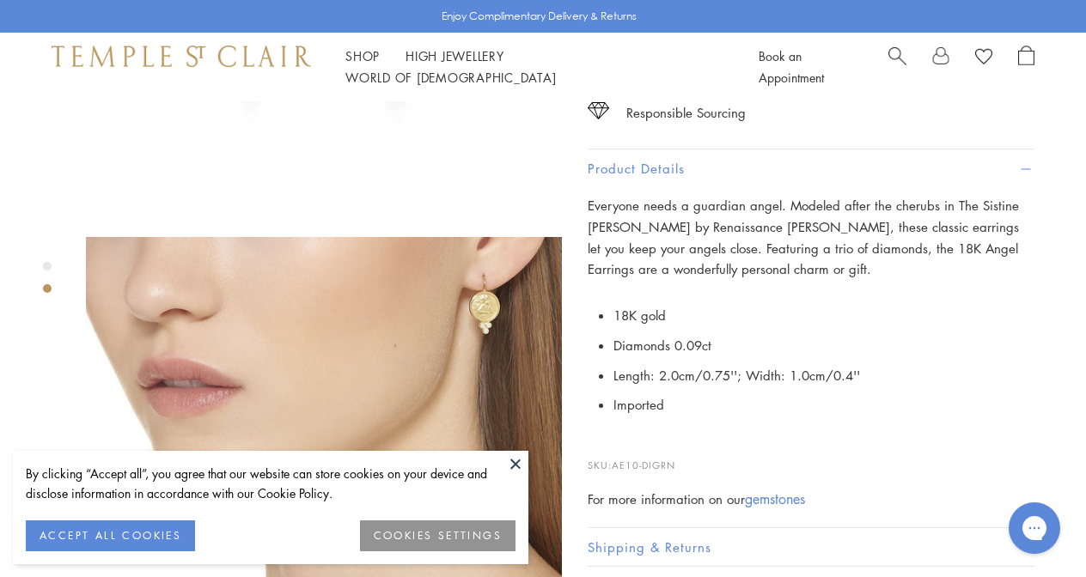
scroll to position [381, 0]
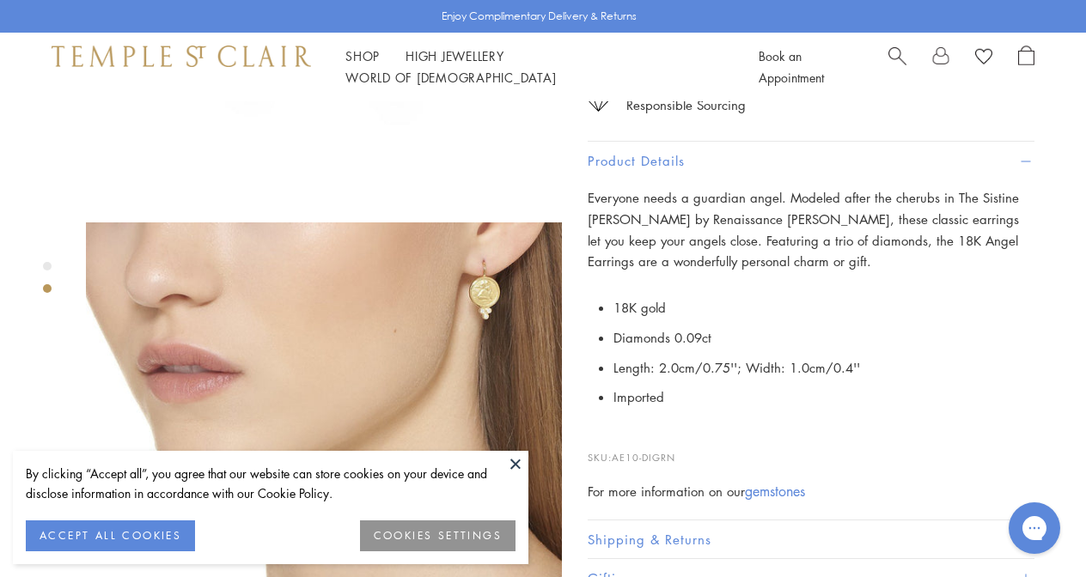
click at [509, 455] on button at bounding box center [516, 464] width 26 height 26
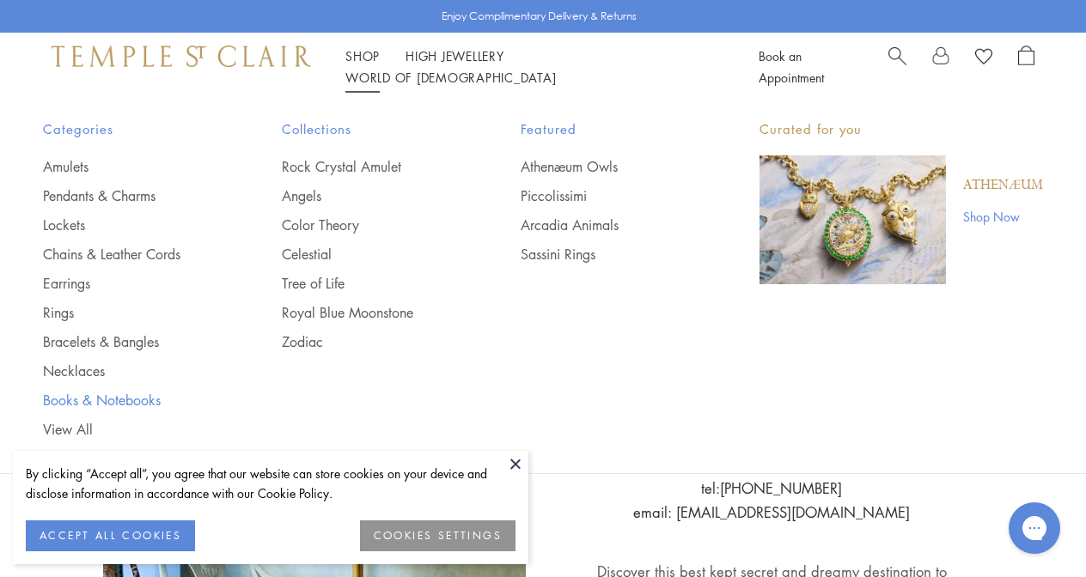
click at [96, 400] on link "Books & Notebooks" at bounding box center [128, 400] width 170 height 19
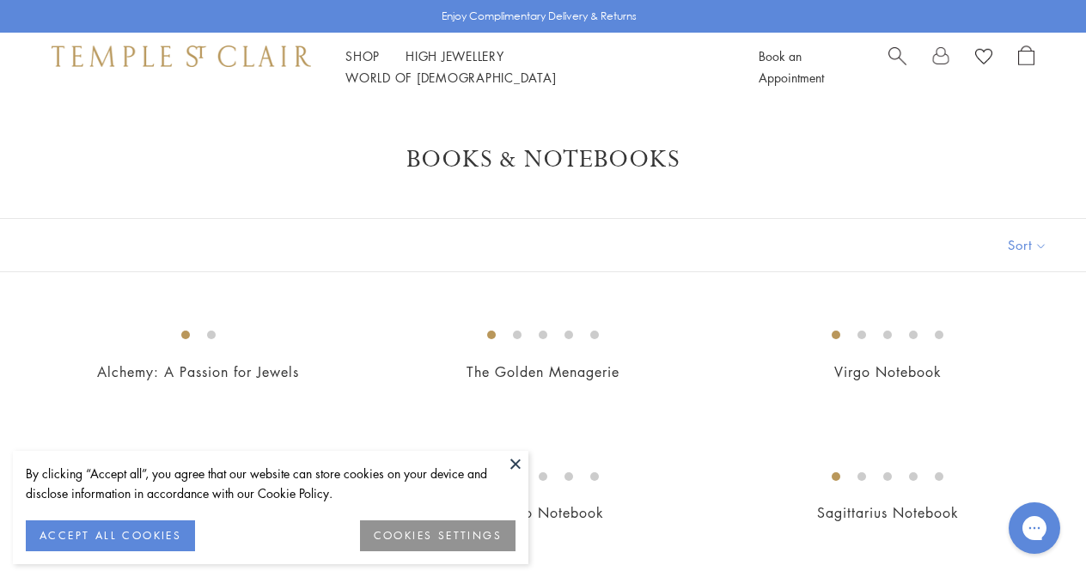
click at [523, 461] on button at bounding box center [516, 464] width 26 height 26
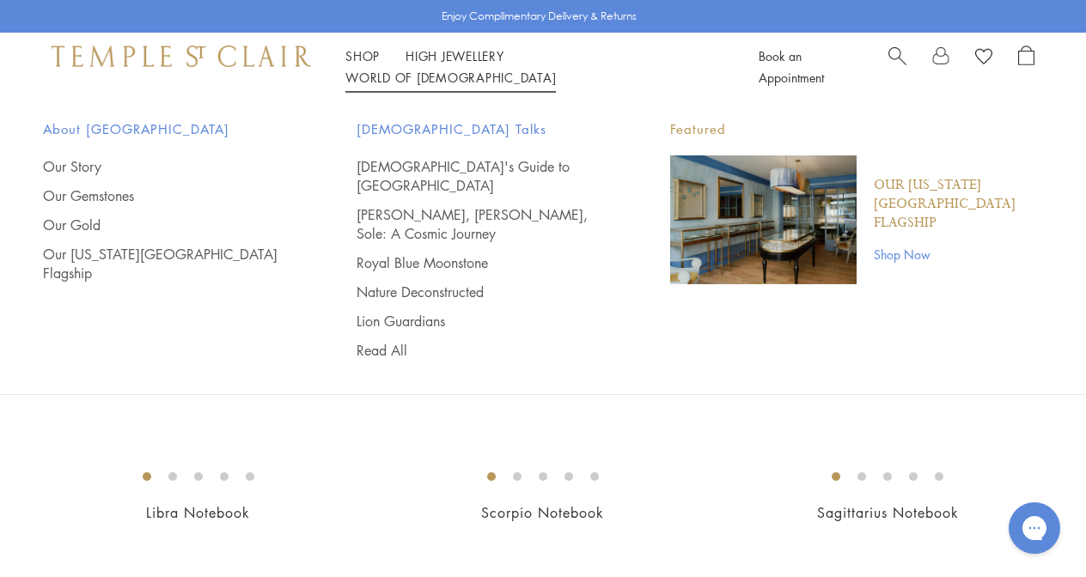
click at [556, 69] on link "World of [GEOGRAPHIC_DATA][DEMOGRAPHIC_DATA]" at bounding box center [450, 77] width 211 height 17
click at [76, 164] on link "Our Story" at bounding box center [165, 166] width 245 height 19
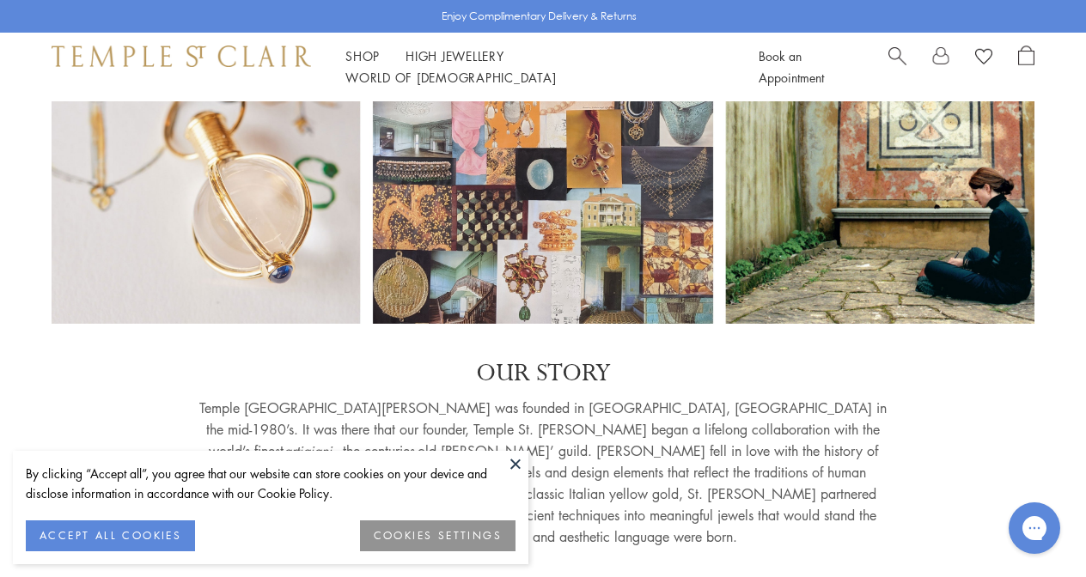
scroll to position [180, 0]
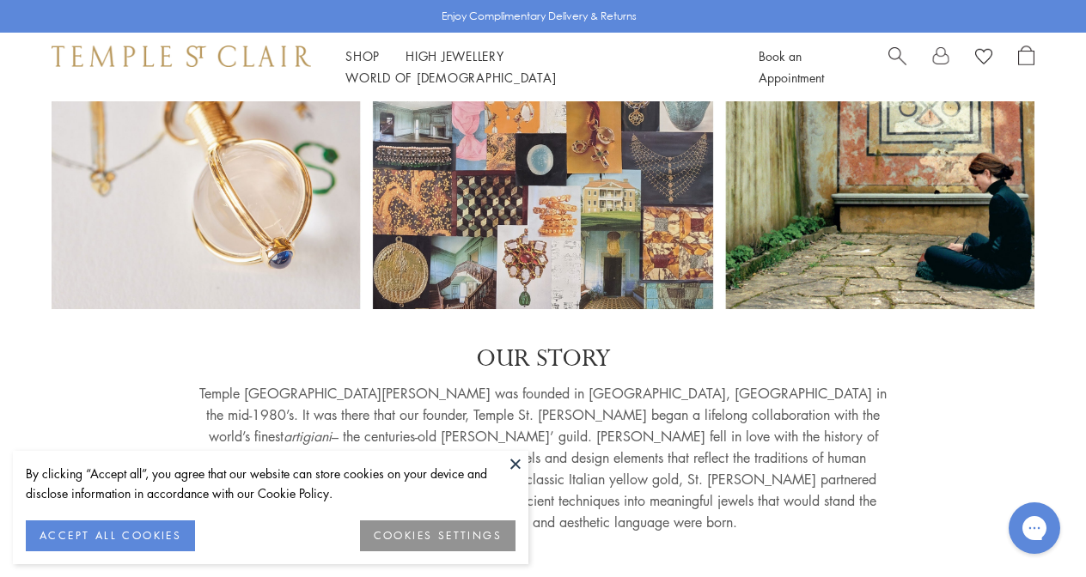
click at [514, 466] on button at bounding box center [516, 464] width 26 height 26
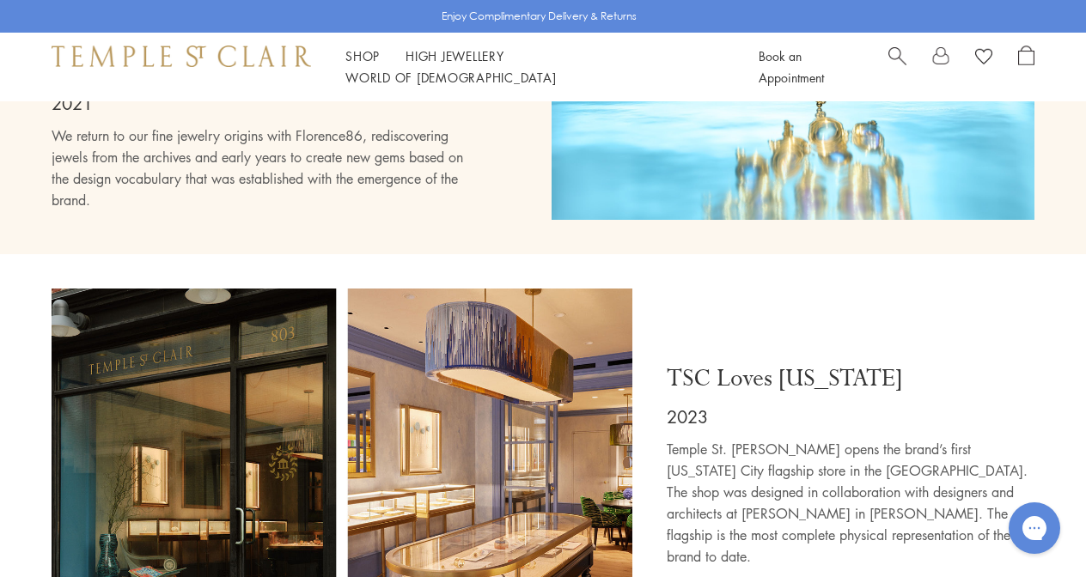
scroll to position [8291, 0]
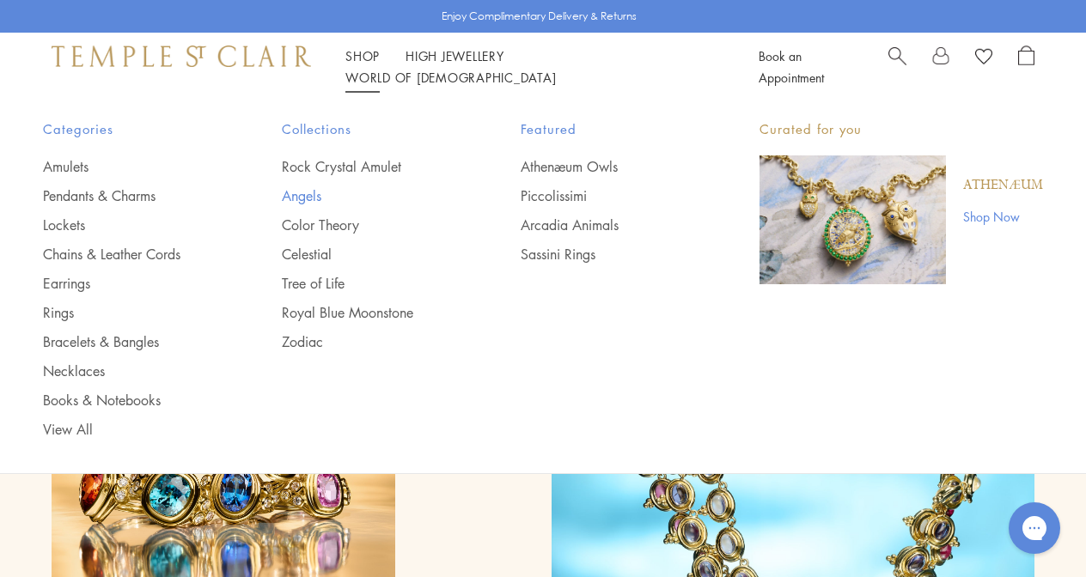
click at [302, 195] on link "Angels" at bounding box center [367, 195] width 170 height 19
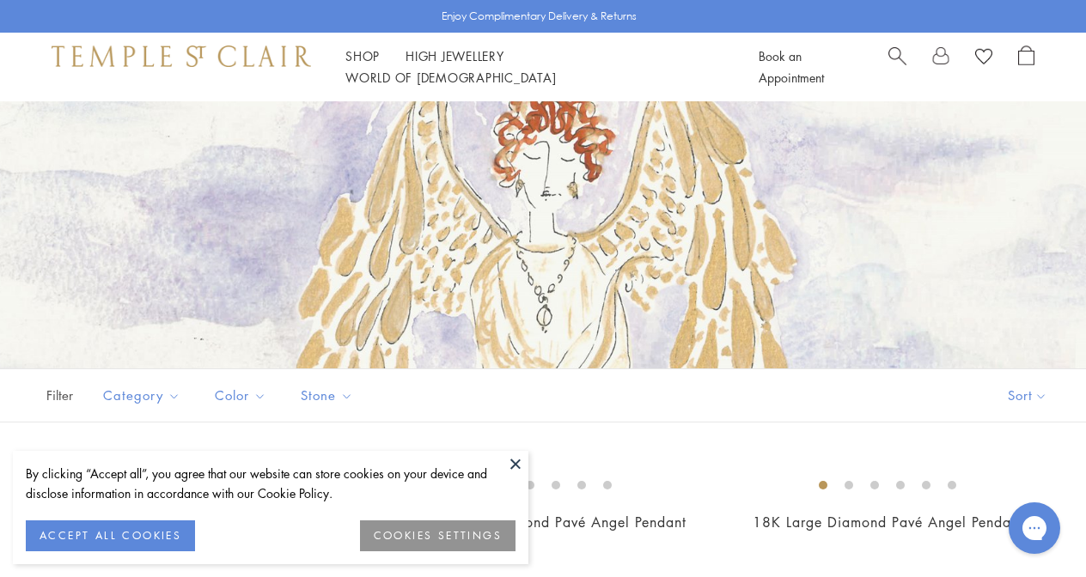
scroll to position [76, 0]
click at [516, 463] on button at bounding box center [516, 464] width 26 height 26
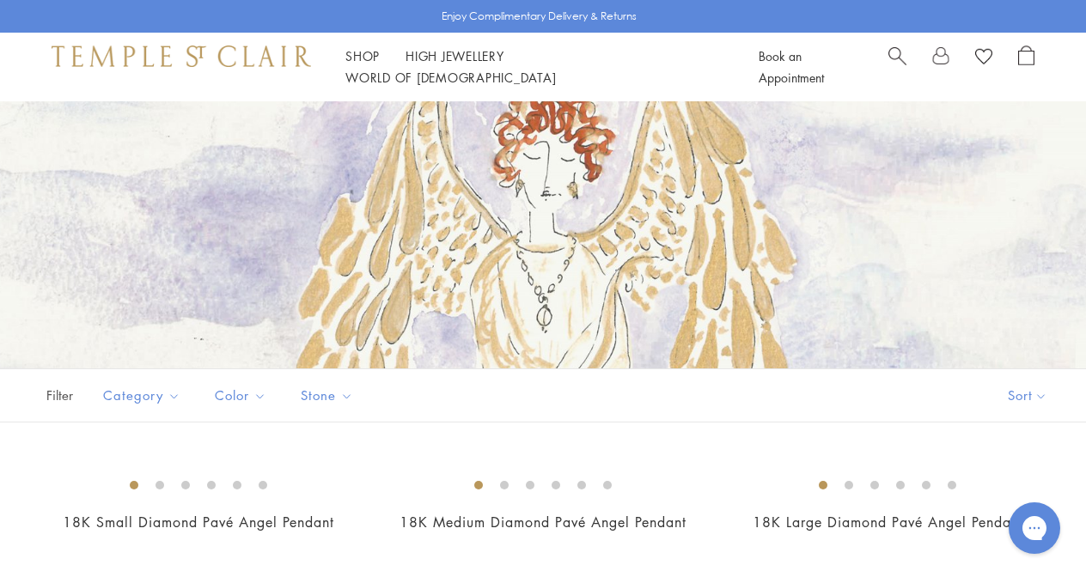
scroll to position [462, 0]
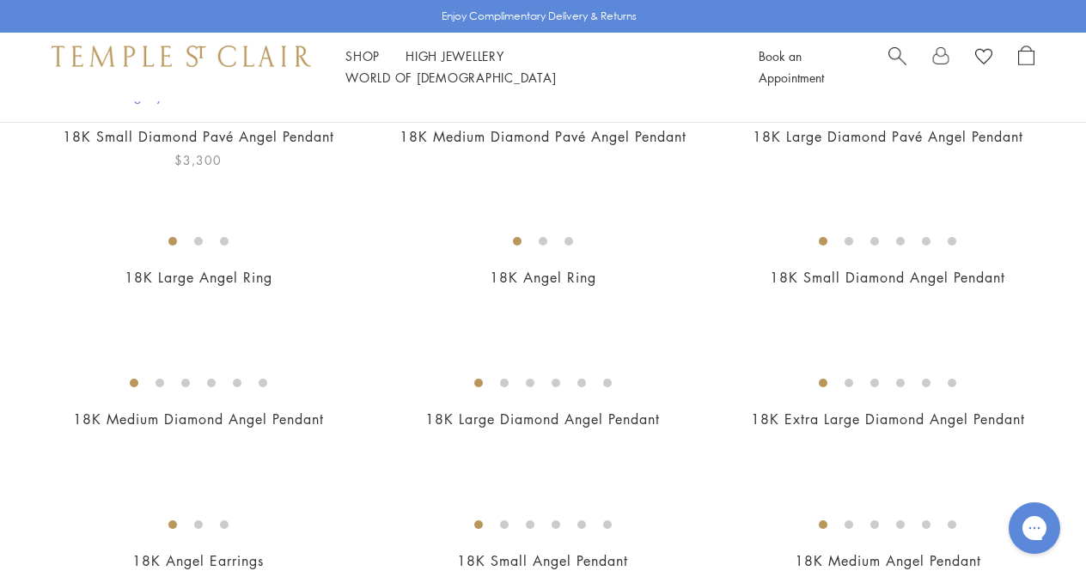
click at [0, 0] on img at bounding box center [0, 0] width 0 height 0
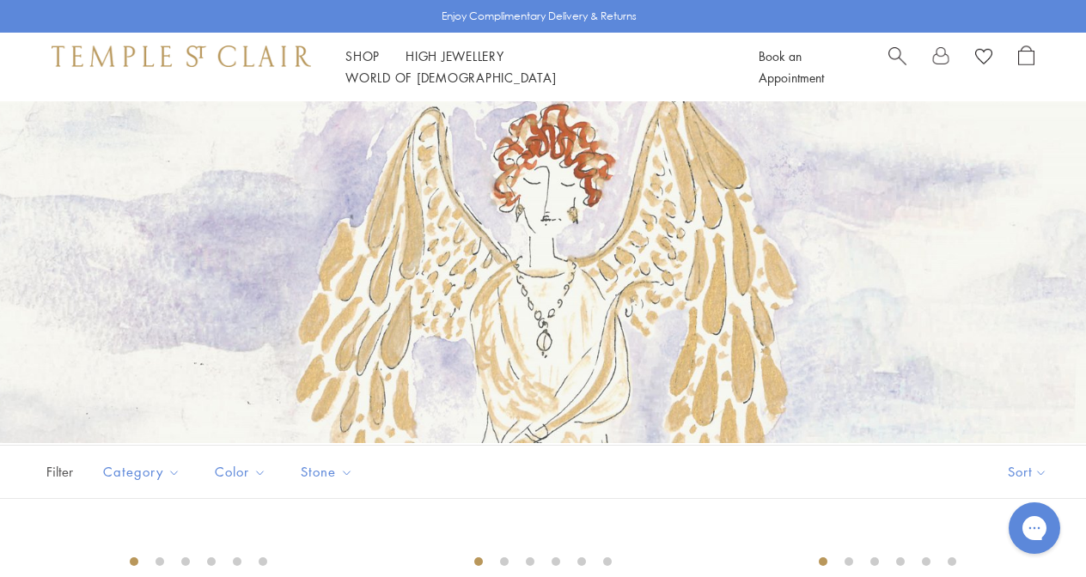
scroll to position [0, 0]
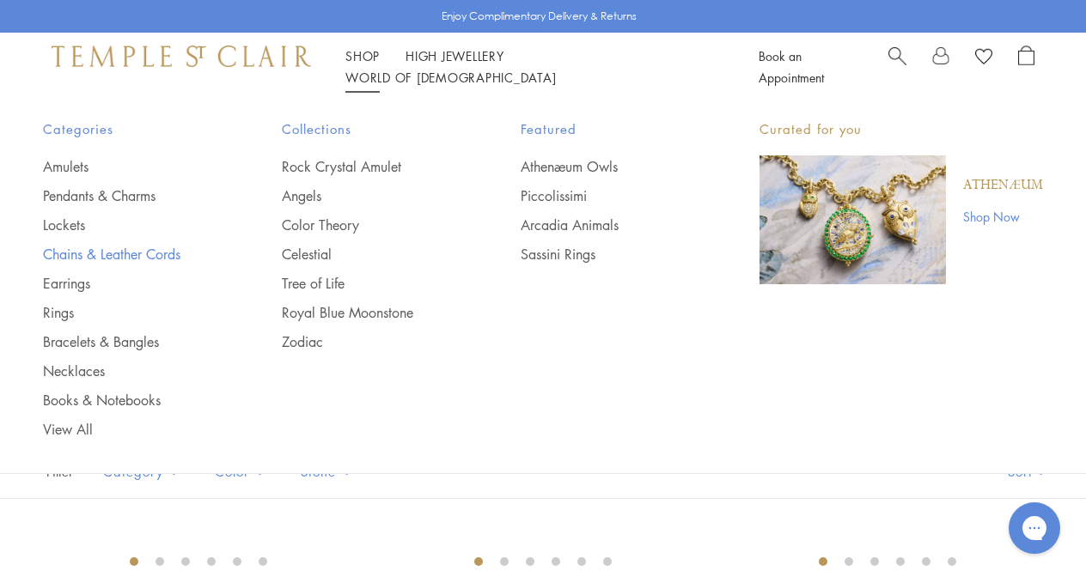
click at [82, 252] on link "Chains & Leather Cords" at bounding box center [128, 254] width 170 height 19
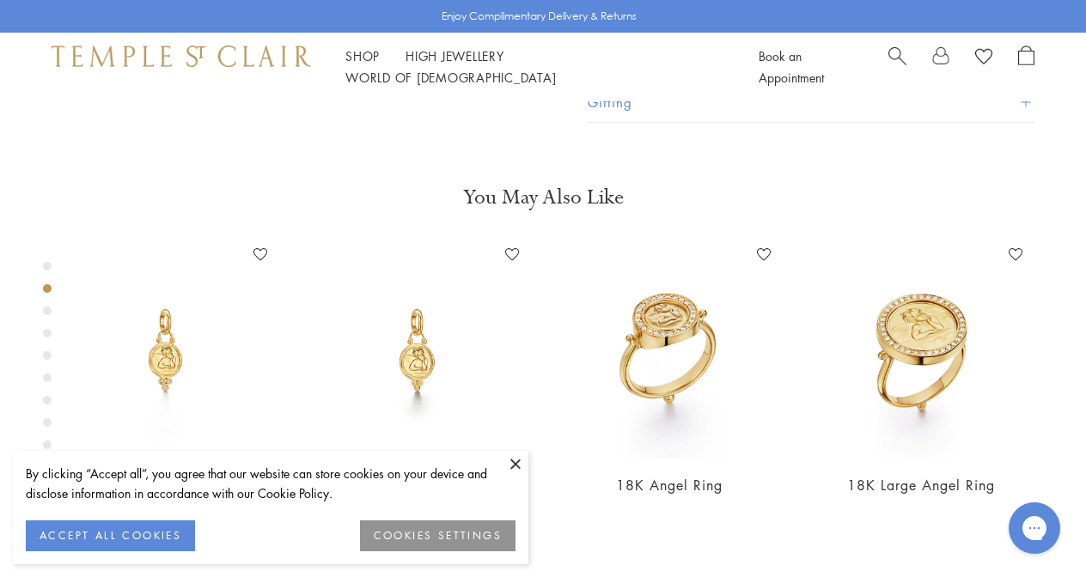
scroll to position [609, 0]
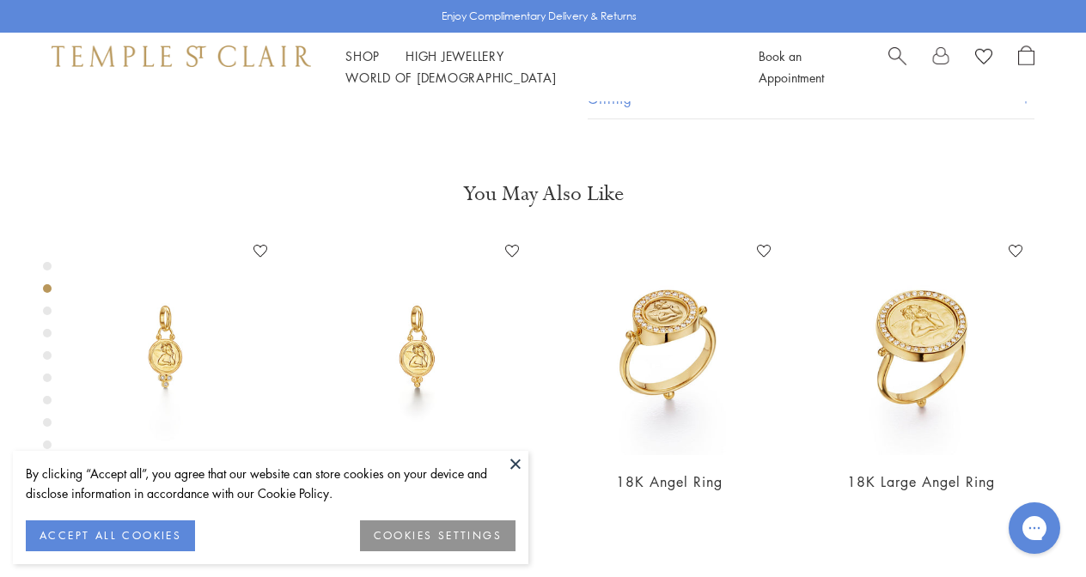
click at [517, 451] on button at bounding box center [516, 464] width 26 height 26
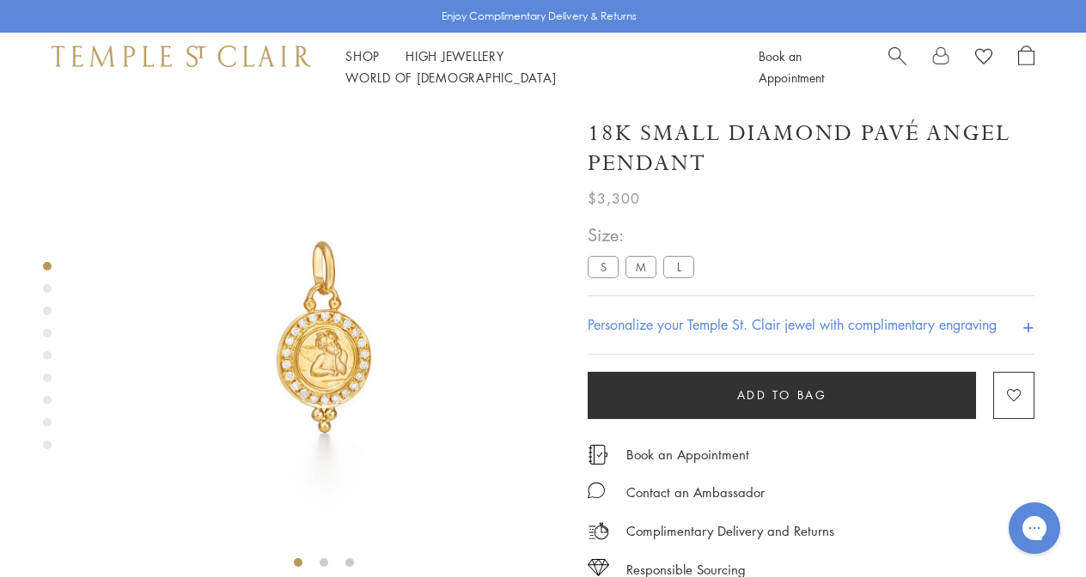
scroll to position [0, 0]
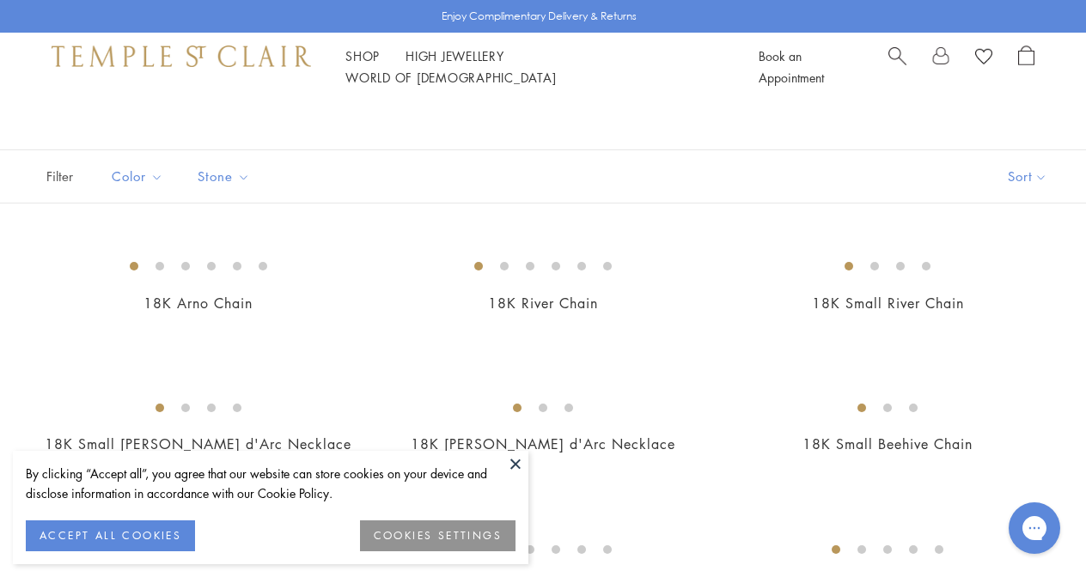
scroll to position [69, 0]
click at [512, 463] on button at bounding box center [516, 464] width 26 height 26
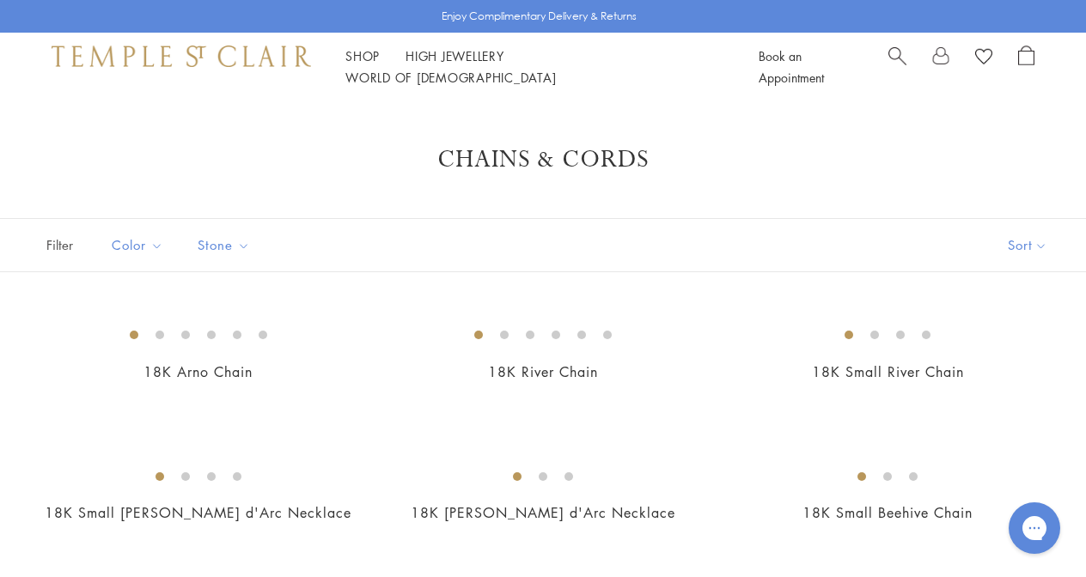
scroll to position [0, 0]
click at [1026, 518] on div "Gorgias live chat" at bounding box center [1035, 529] width 38 height 38
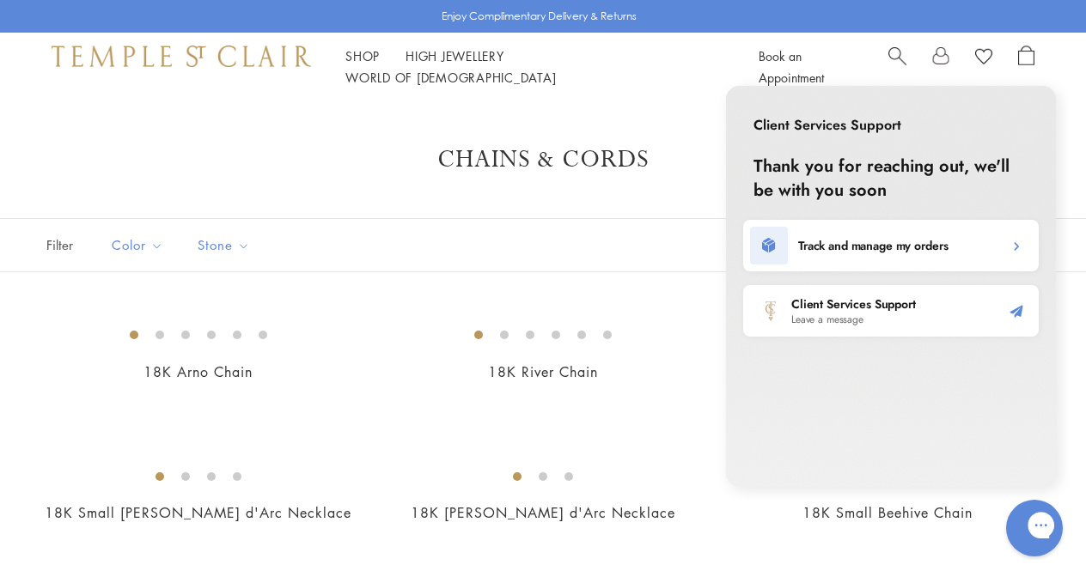
click at [1085, 526] on icon "Gorgias live chat" at bounding box center [1101, 525] width 19 height 19
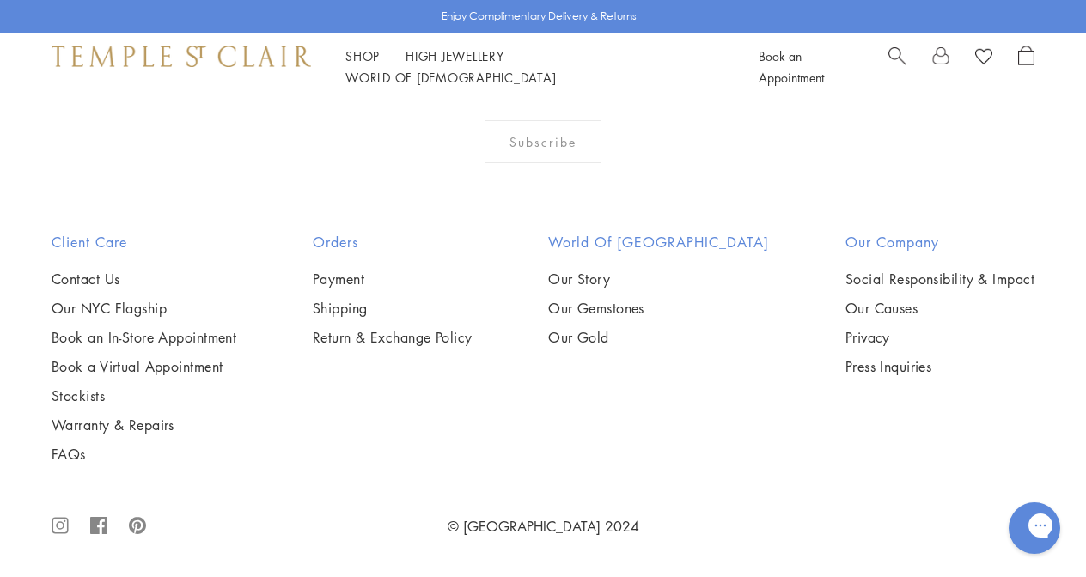
scroll to position [3644, 0]
click at [94, 406] on link "Stockists" at bounding box center [144, 396] width 185 height 19
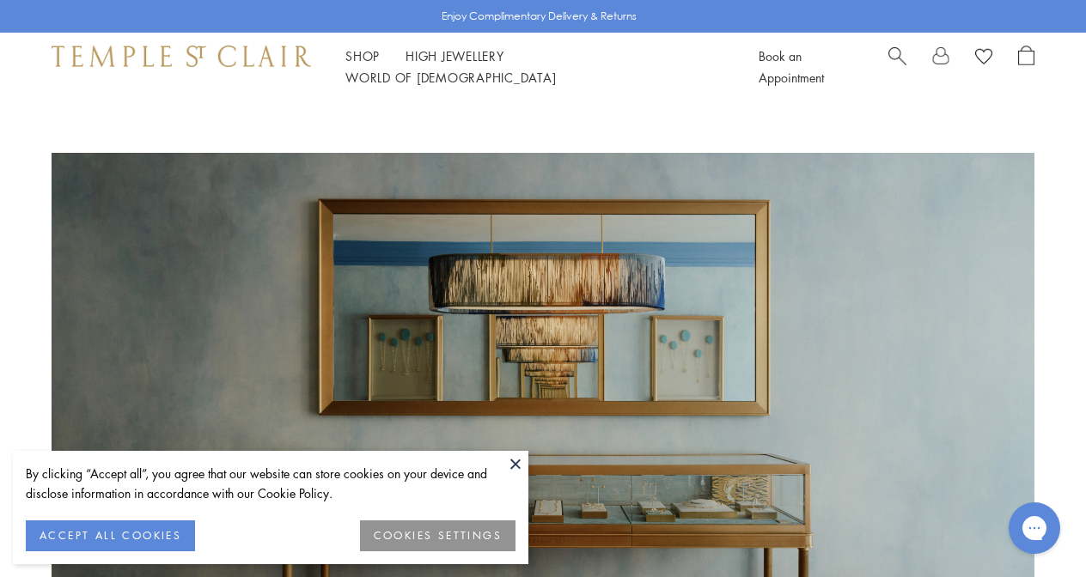
click at [515, 464] on button at bounding box center [516, 464] width 26 height 26
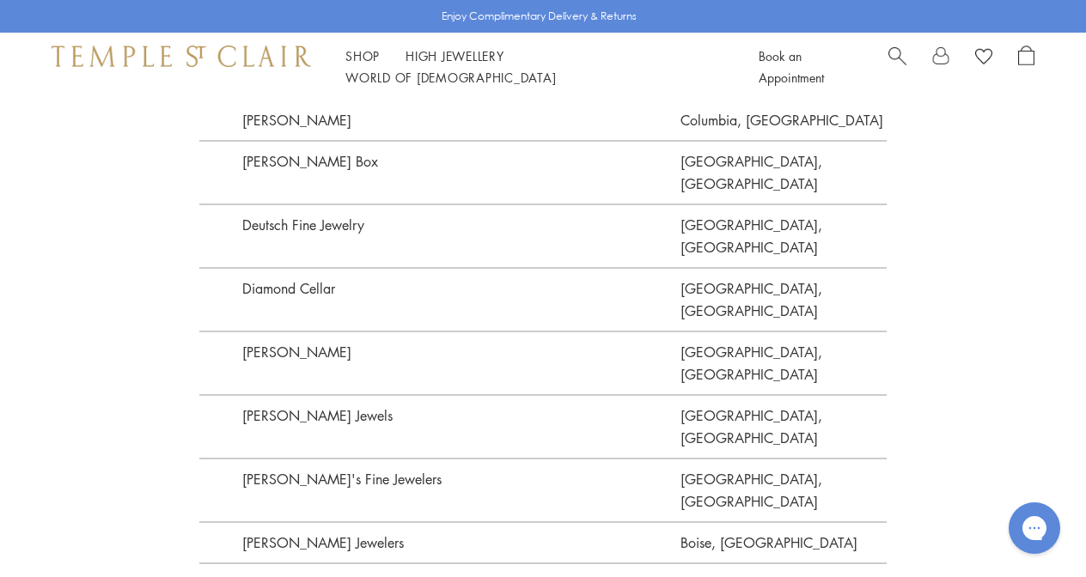
scroll to position [2061, 0]
